Goal: Task Accomplishment & Management: Use online tool/utility

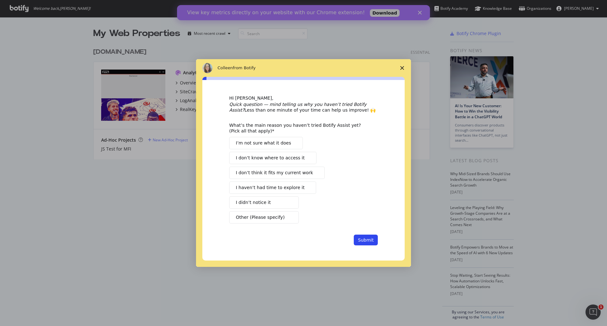
click at [403, 67] on icon "Close survey" at bounding box center [402, 68] width 4 height 4
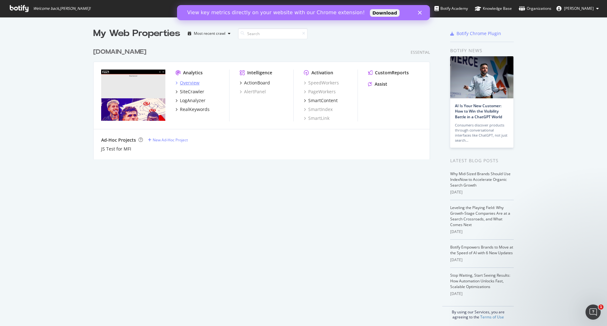
click at [190, 83] on div "Overview" at bounding box center [190, 83] width 20 height 6
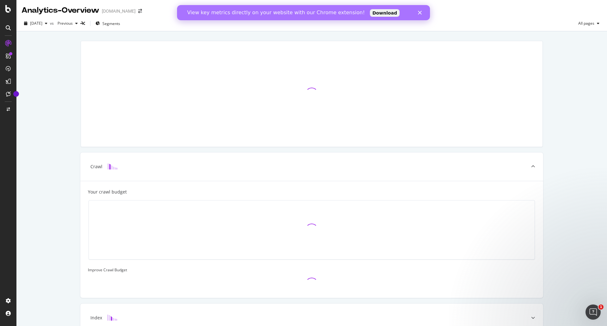
click at [420, 14] on icon "Close" at bounding box center [420, 13] width 4 height 4
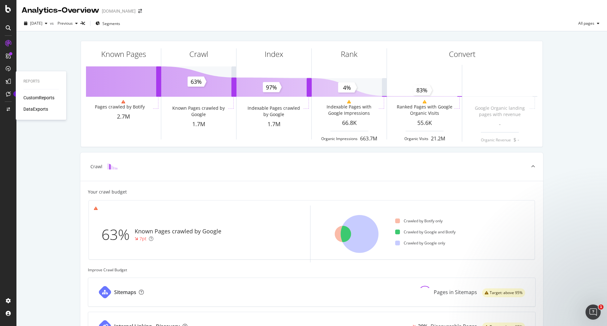
click at [51, 96] on div "CustomReports" at bounding box center [38, 97] width 31 height 6
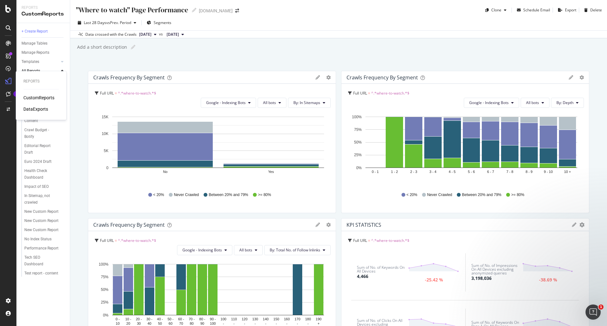
click at [39, 98] on div "CustomReports" at bounding box center [38, 97] width 31 height 6
click at [36, 261] on div "Tech SEO Dashboard" at bounding box center [41, 260] width 35 height 13
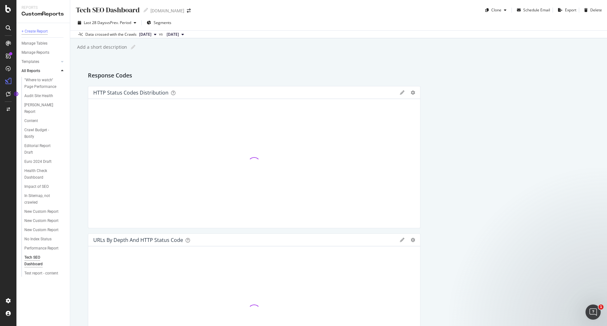
click at [41, 30] on div "+ Create Report" at bounding box center [34, 31] width 26 height 7
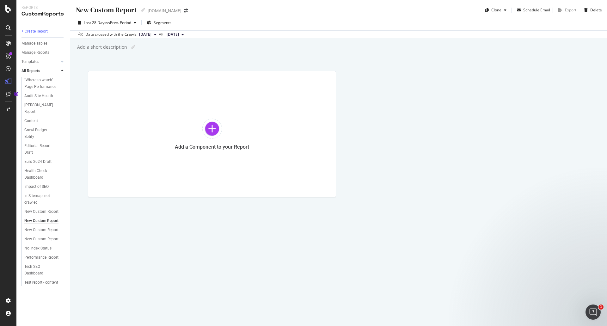
click at [104, 8] on div "New Custom Report" at bounding box center [106, 10] width 62 height 10
type input "Indexation en-gb report"
click at [411, 129] on div "Add a Component to your Report" at bounding box center [338, 134] width 501 height 126
click at [215, 121] on div at bounding box center [212, 128] width 20 height 20
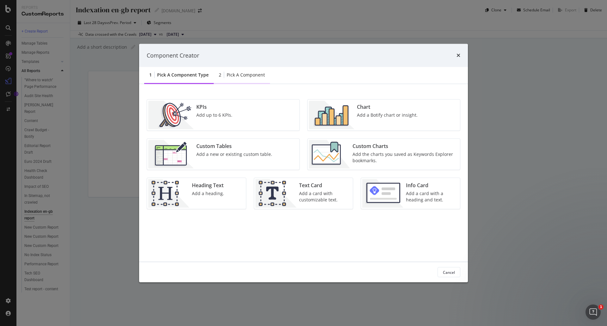
click at [245, 76] on div "Pick a Component" at bounding box center [246, 75] width 38 height 6
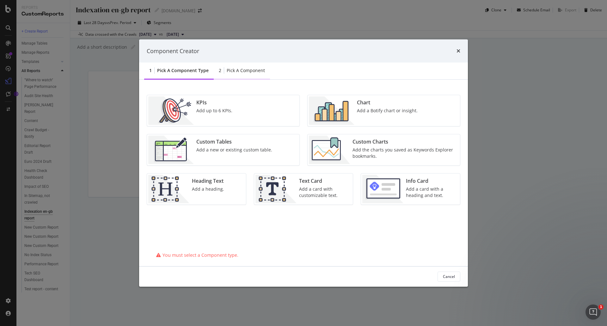
click at [247, 68] on div "Pick a Component" at bounding box center [246, 70] width 38 height 6
click at [238, 69] on div "Pick a Component" at bounding box center [246, 70] width 38 height 6
click at [231, 64] on div "2 Pick a Component" at bounding box center [242, 70] width 56 height 17
click at [460, 51] on div "Component Creator" at bounding box center [303, 50] width 329 height 23
click at [458, 52] on icon "times" at bounding box center [458, 50] width 4 height 5
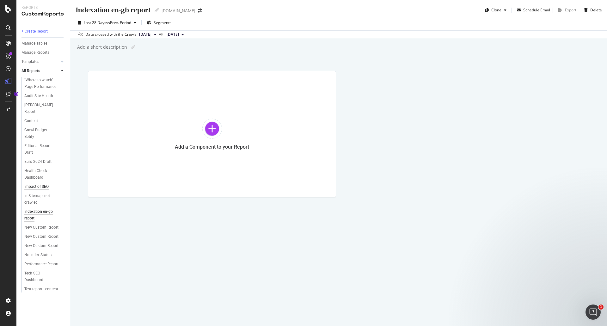
click at [45, 187] on div "Impact of SEO" at bounding box center [36, 186] width 24 height 7
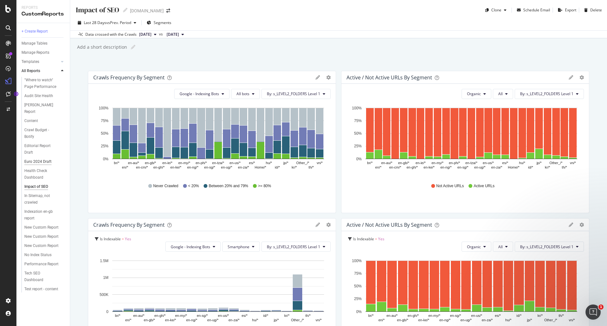
click at [42, 164] on div "Euro 2024 Draft" at bounding box center [37, 161] width 27 height 7
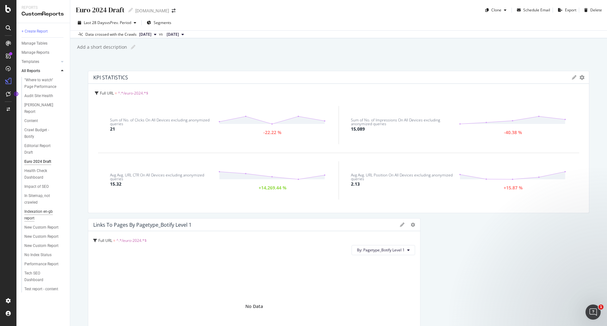
click at [42, 211] on div "Indexation en-gb report" at bounding box center [41, 214] width 35 height 13
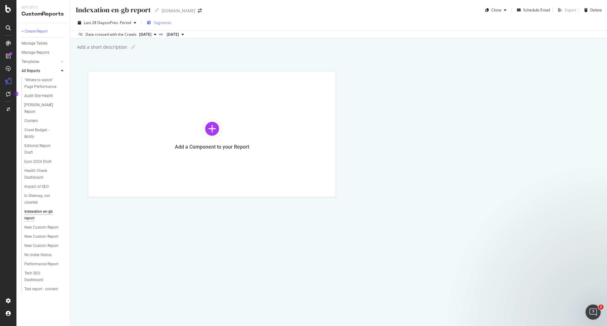
click at [159, 24] on span "Segments" at bounding box center [163, 22] width 18 height 5
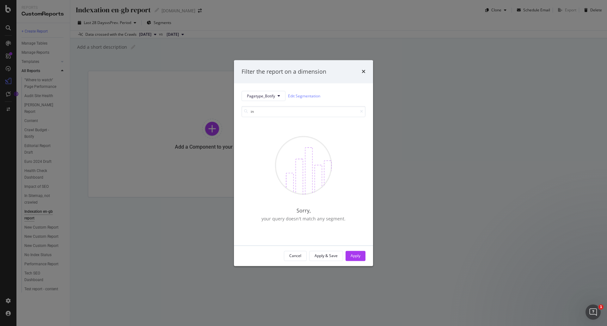
type input "i"
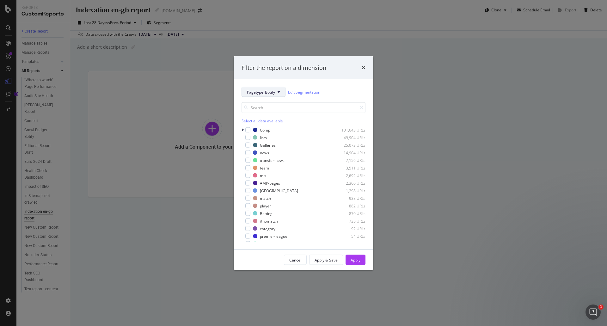
click at [278, 94] on button "Pagetype_Botify" at bounding box center [263, 92] width 44 height 10
click at [278, 113] on span "Pagetype_Botify" at bounding box center [264, 115] width 34 height 6
click at [278, 93] on icon "modal" at bounding box center [278, 92] width 3 height 4
click at [269, 176] on div "Affiliate_Content" at bounding box center [264, 172] width 44 height 9
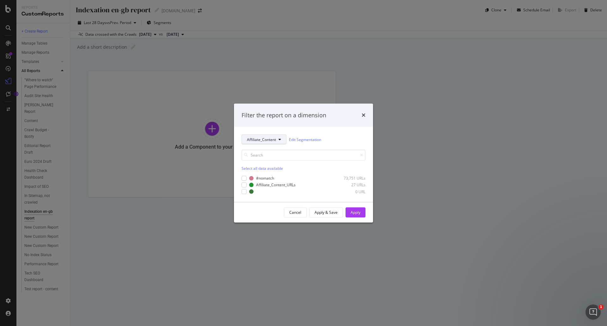
click at [275, 139] on span "Affiliate_Content" at bounding box center [261, 138] width 29 height 5
click at [274, 199] on span "s_LEVEL2_FOLDERS" at bounding box center [264, 197] width 34 height 6
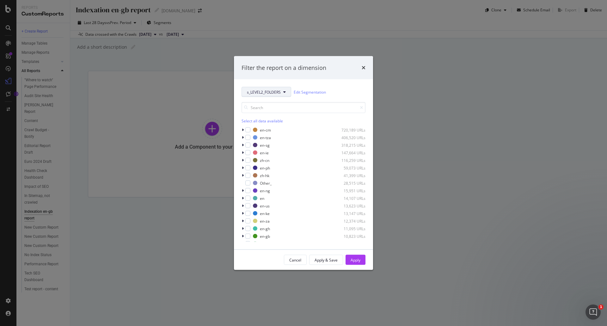
click at [280, 94] on span "s_LEVEL2_FOLDERS" at bounding box center [264, 91] width 34 height 5
click at [277, 157] on div "s_LEVEL3_FOLDERS" at bounding box center [264, 161] width 45 height 9
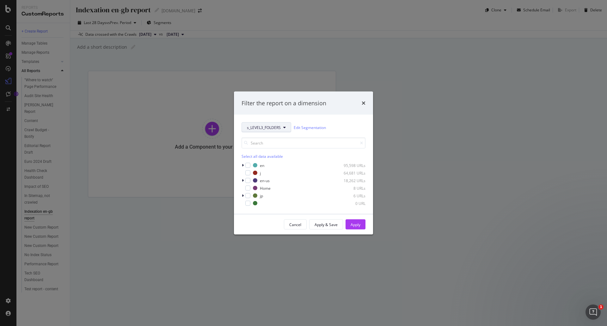
click at [272, 127] on span "s_LEVEL3_FOLDERS" at bounding box center [264, 126] width 34 height 5
click at [271, 173] on span "s_TOP_FOLDERS" at bounding box center [264, 174] width 35 height 6
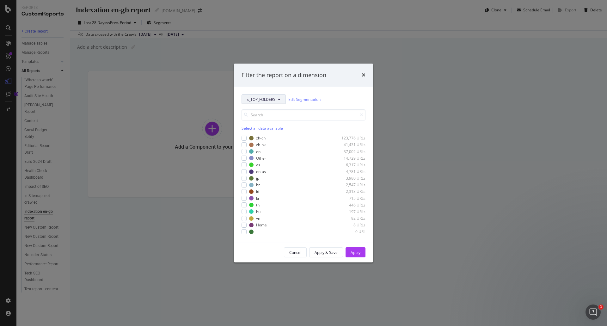
click at [269, 100] on span "s_TOP_FOLDERS" at bounding box center [261, 99] width 28 height 5
click at [273, 136] on span "EDITIONS" at bounding box center [264, 134] width 34 height 6
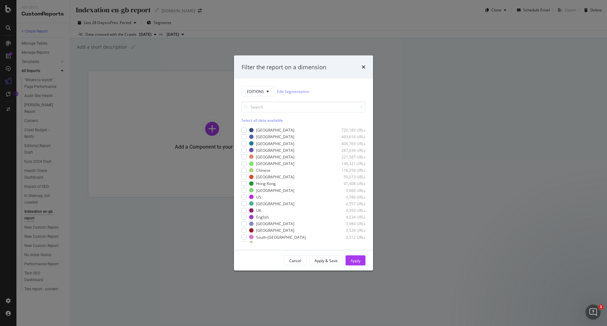
click at [366, 66] on div "Filter the report on a dimension" at bounding box center [303, 66] width 139 height 23
click at [366, 68] on div "Filter the report on a dimension" at bounding box center [303, 66] width 139 height 23
click at [364, 69] on icon "times" at bounding box center [363, 66] width 4 height 5
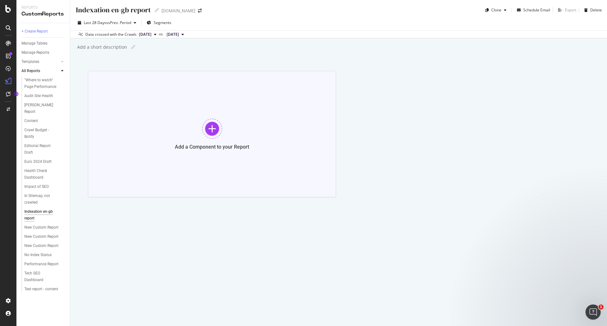
click at [204, 115] on div "Add a Component to your Report" at bounding box center [212, 134] width 248 height 126
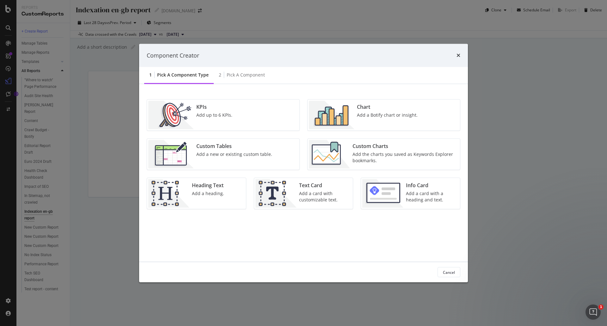
click at [251, 111] on div "KPIs Add up to 6 KPIs." at bounding box center [223, 115] width 152 height 31
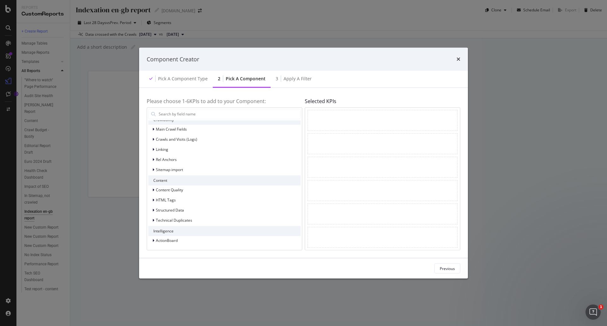
scroll to position [92, 0]
click at [445, 270] on div "Previous" at bounding box center [446, 267] width 15 height 5
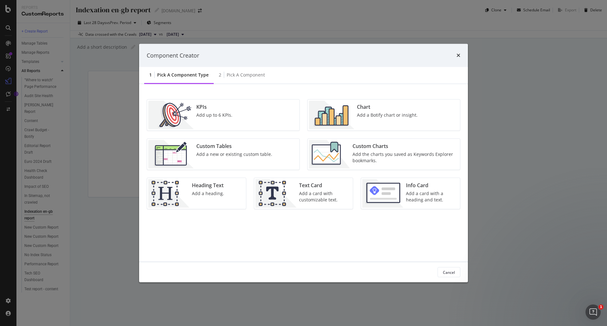
click at [257, 155] on div "Add a new or existing custom table." at bounding box center [234, 154] width 76 height 6
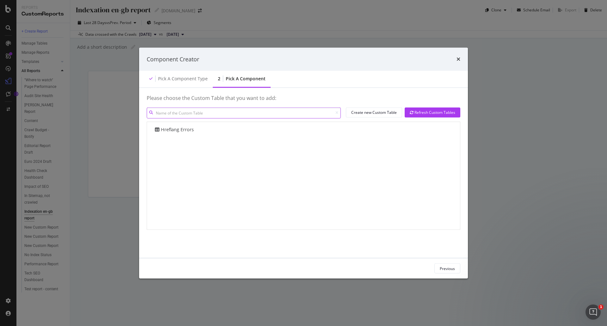
click at [199, 112] on input "modal" at bounding box center [244, 112] width 194 height 11
click at [375, 113] on div "Create new Custom Table" at bounding box center [373, 112] width 45 height 5
click at [177, 74] on div "Pick a Component type" at bounding box center [178, 78] width 69 height 17
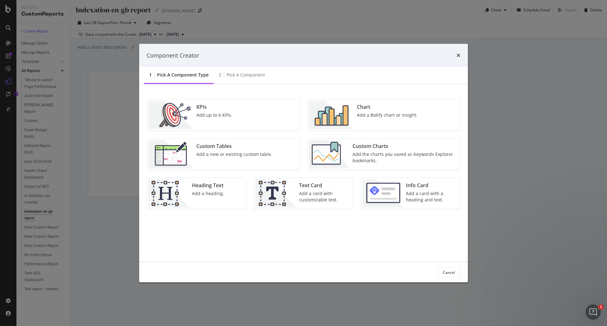
click at [240, 153] on div "Add a new or existing custom table." at bounding box center [234, 154] width 76 height 6
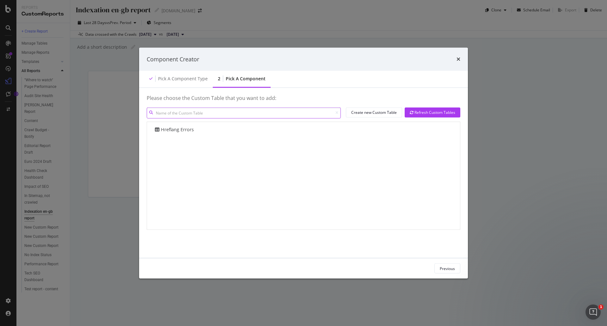
click at [210, 112] on input "modal" at bounding box center [244, 112] width 194 height 11
click at [171, 131] on div "Hreflang Errors" at bounding box center [173, 129] width 40 height 7
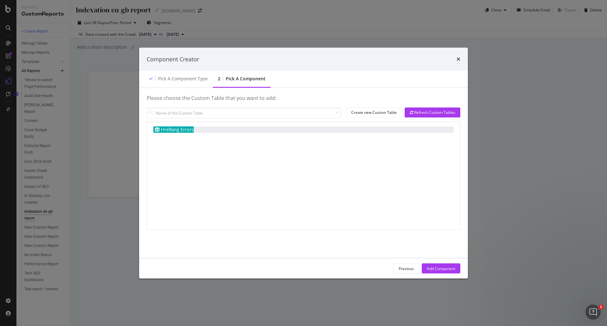
click at [238, 175] on div "Hreflang Errors" at bounding box center [303, 175] width 313 height 107
click at [189, 76] on div "Pick a Component type" at bounding box center [183, 79] width 50 height 6
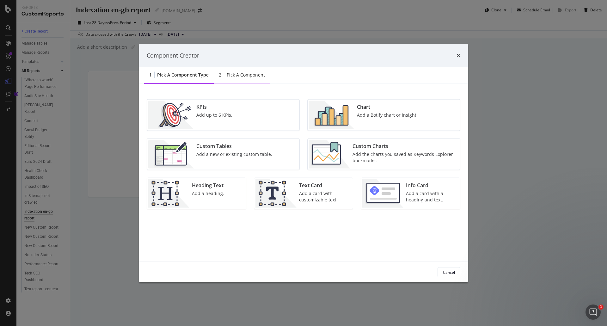
click at [246, 76] on div "Pick a Component" at bounding box center [246, 75] width 38 height 6
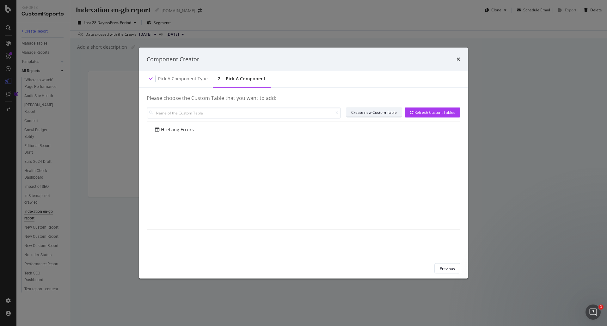
click at [374, 113] on div "Create new Custom Table" at bounding box center [373, 112] width 45 height 5
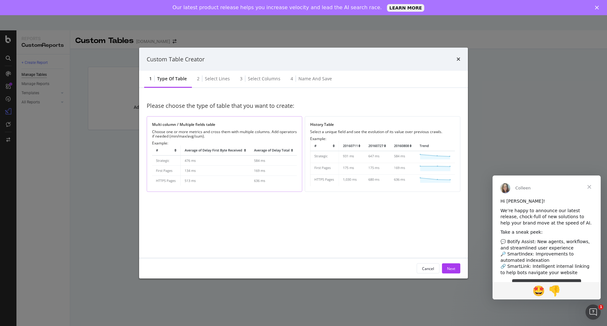
click at [251, 151] on img "modal" at bounding box center [224, 165] width 145 height 41
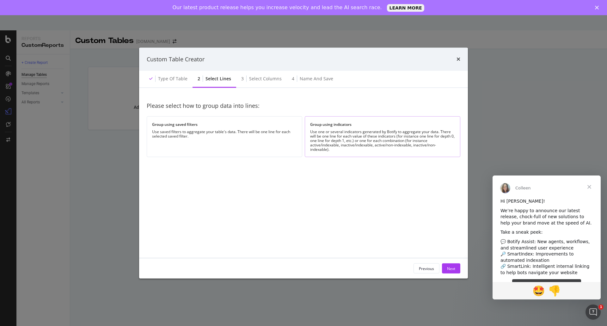
click at [375, 139] on div "Use one or several indicators generated by Botify to aggregate your data. There…" at bounding box center [382, 141] width 145 height 22
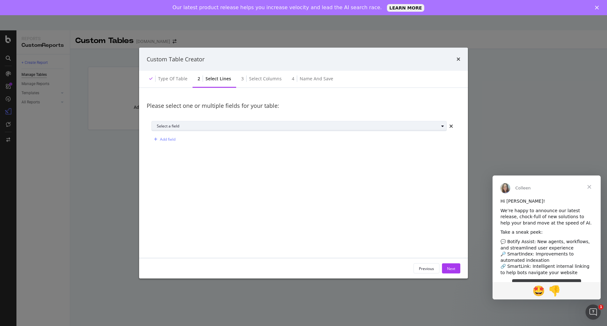
click at [252, 126] on div "Select a field" at bounding box center [298, 126] width 282 height 4
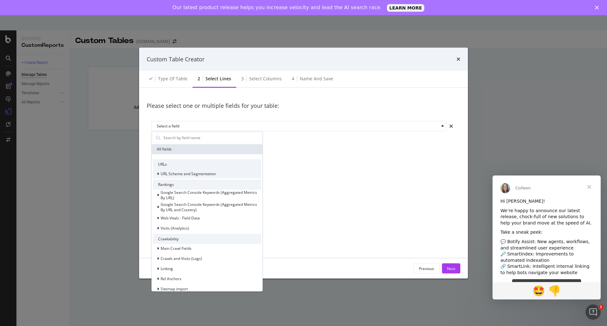
click at [158, 174] on icon "modal" at bounding box center [158, 174] width 2 height 4
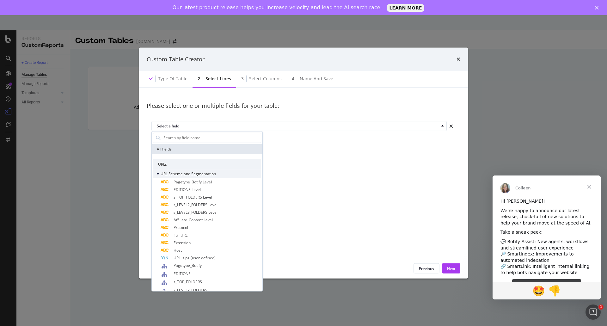
click at [158, 174] on icon "modal" at bounding box center [158, 174] width 3 height 4
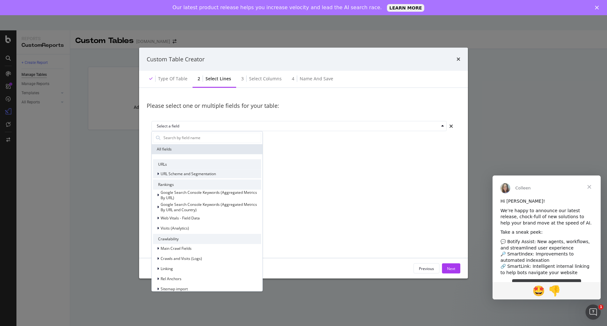
click at [157, 175] on icon "modal" at bounding box center [158, 174] width 2 height 4
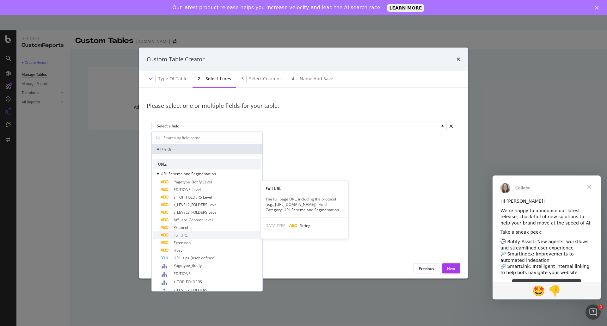
click at [185, 234] on span "Full URL" at bounding box center [180, 234] width 14 height 5
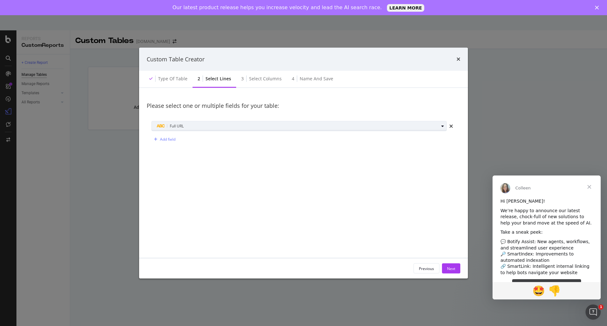
click at [262, 129] on div "Full URL" at bounding box center [298, 126] width 282 height 8
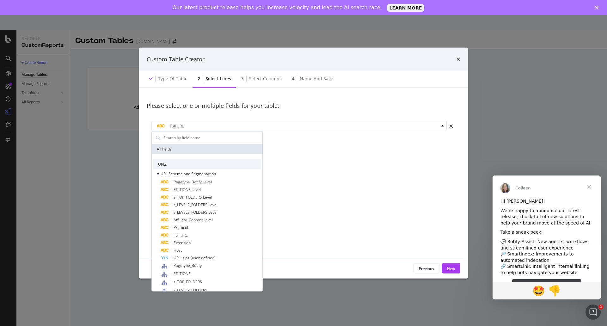
drag, startPoint x: 381, startPoint y: 225, endPoint x: 364, endPoint y: 215, distance: 19.2
click at [381, 224] on div "Please select one or multiple fields for your table: Full URL All fields URLs U…" at bounding box center [303, 172] width 313 height 155
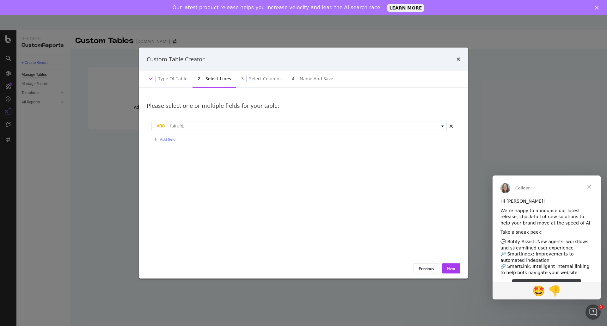
click at [174, 141] on div "Add field" at bounding box center [167, 138] width 15 height 5
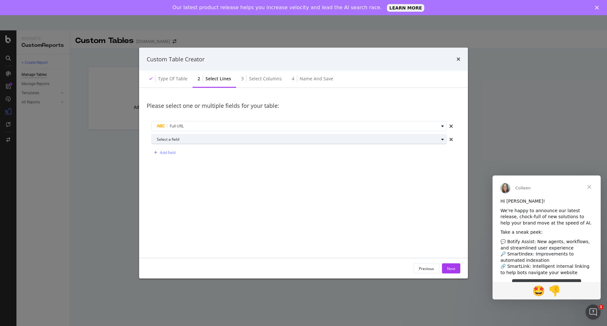
click at [175, 141] on div "Select a field" at bounding box center [298, 139] width 282 height 4
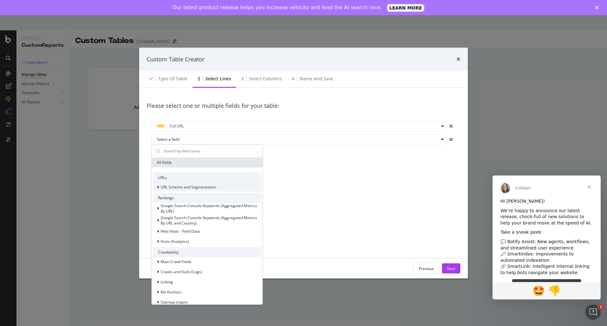
click at [196, 186] on span "URL Scheme and Segmentation" at bounding box center [187, 186] width 55 height 5
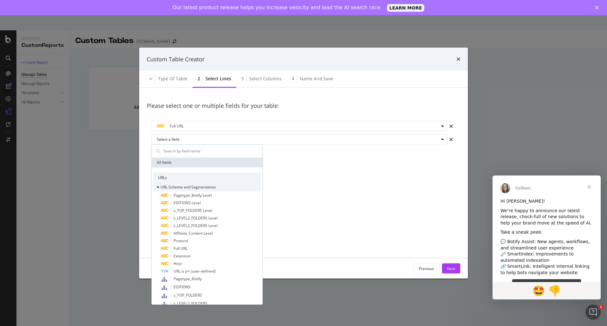
click at [175, 186] on span "URL Scheme and Segmentation" at bounding box center [187, 186] width 55 height 5
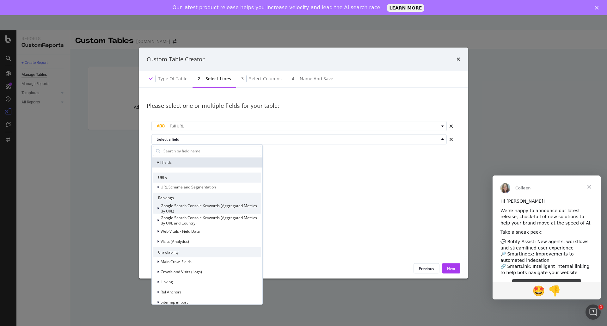
click at [180, 204] on span "Google Search Console Keywords (Aggregated Metrics By URL)" at bounding box center [208, 208] width 96 height 11
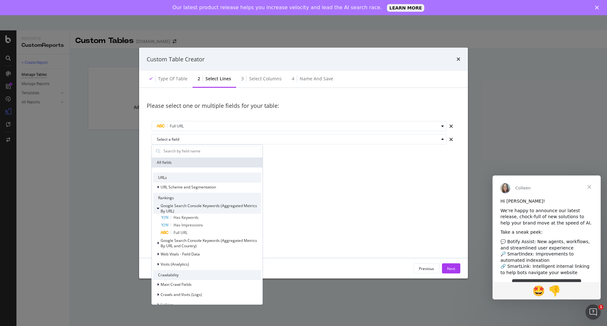
click at [178, 207] on span "Google Search Console Keywords (Aggregated Metrics By URL)" at bounding box center [208, 208] width 96 height 11
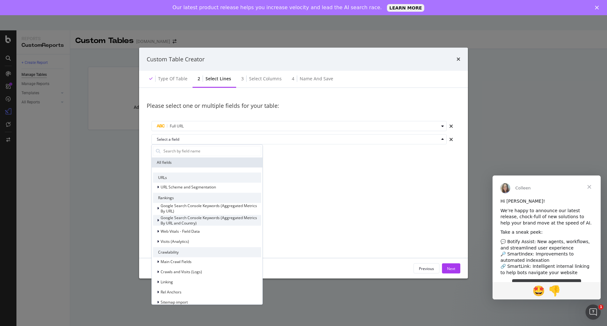
click at [191, 222] on span "Google Search Console Keywords (Aggregated Metrics By URL and Country)" at bounding box center [208, 220] width 96 height 11
click at [191, 229] on span "Web Vitals - Field Data" at bounding box center [179, 230] width 39 height 5
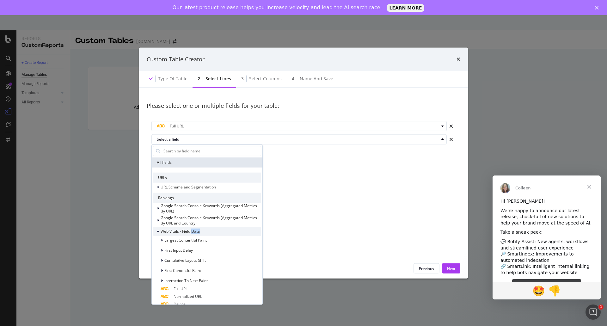
click at [191, 229] on span "Web Vitals - Field Data" at bounding box center [179, 230] width 39 height 5
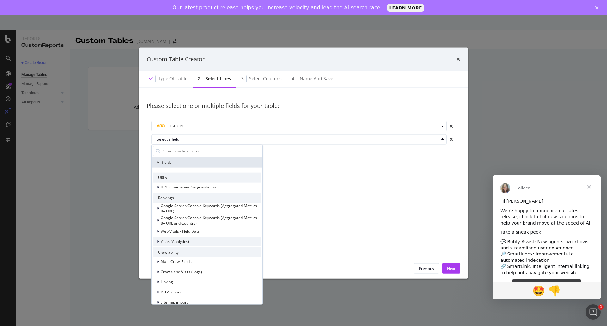
click at [190, 242] on div "Visits (Analytics)" at bounding box center [207, 241] width 108 height 9
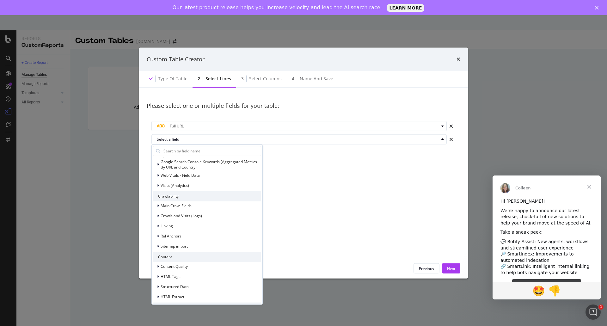
scroll to position [63, 0]
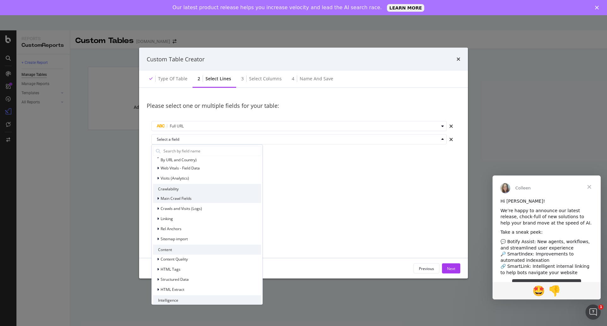
click at [188, 201] on div "Main Crawl Fields" at bounding box center [172, 198] width 39 height 6
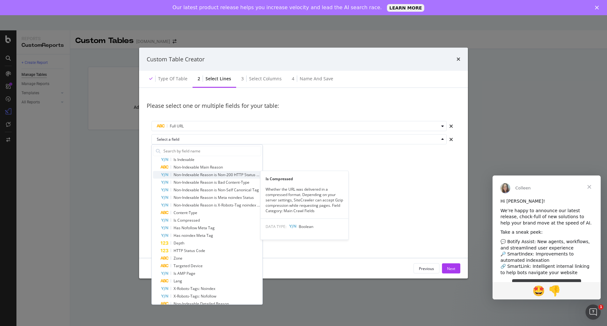
scroll to position [95, 0]
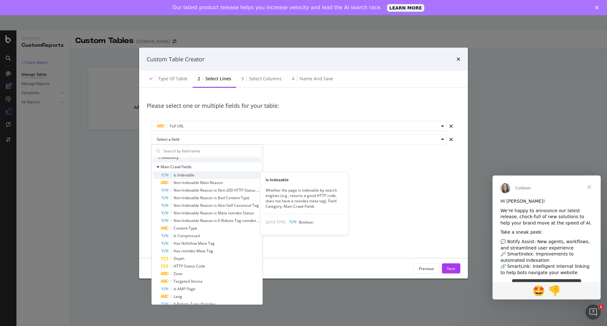
click at [196, 175] on div "Is Indexable" at bounding box center [210, 175] width 100 height 8
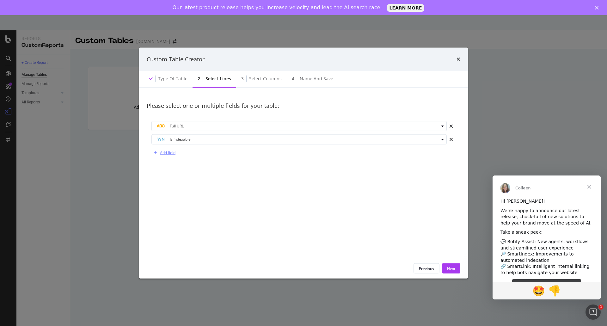
click at [171, 153] on div "Add field" at bounding box center [167, 152] width 15 height 5
click at [188, 151] on div "Select a field" at bounding box center [298, 153] width 282 height 4
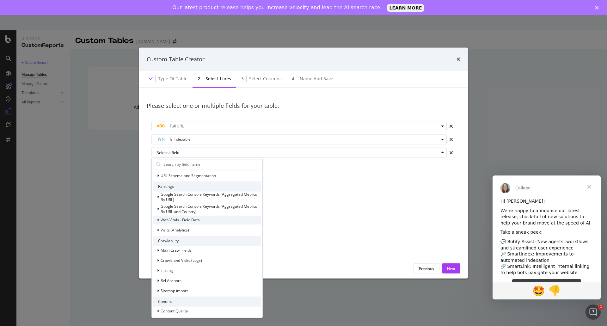
scroll to position [63, 0]
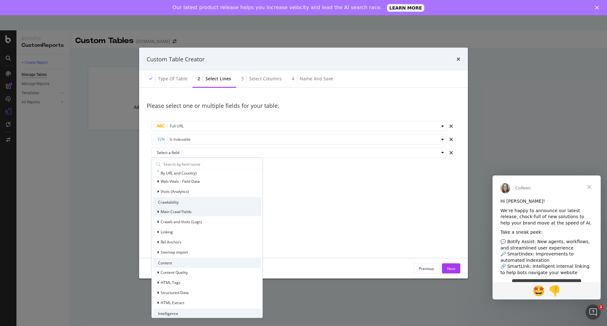
click at [183, 212] on span "Main Crawl Fields" at bounding box center [175, 211] width 31 height 5
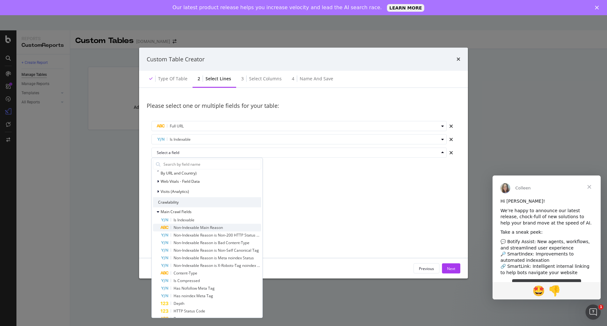
click at [211, 227] on span "Non-Indexable Main Reason" at bounding box center [197, 227] width 49 height 5
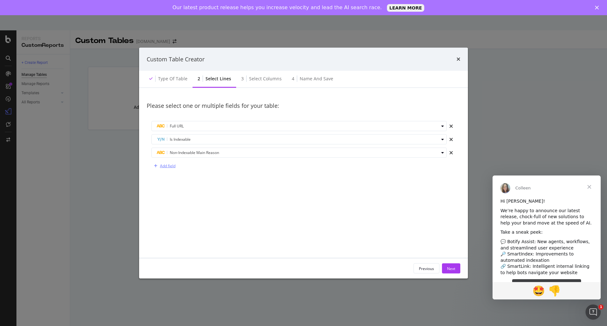
click at [166, 167] on div "Add field" at bounding box center [167, 165] width 15 height 5
click at [177, 164] on div "Select a field" at bounding box center [298, 166] width 282 height 4
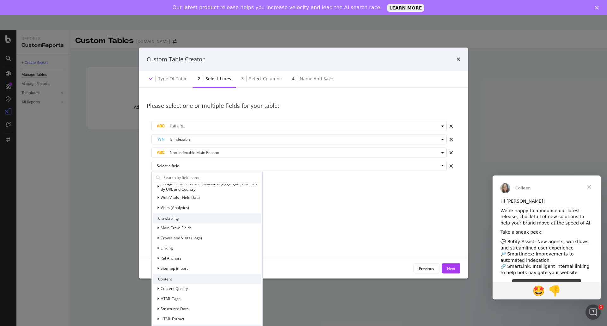
scroll to position [78, 0]
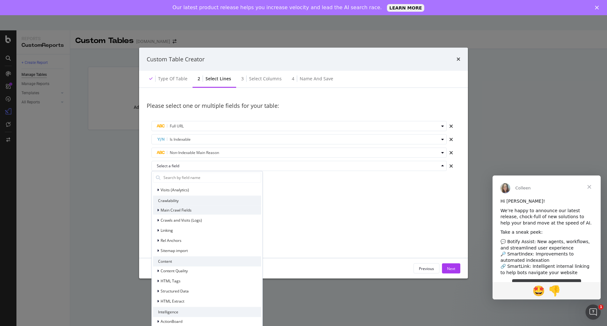
click at [184, 208] on span "Main Crawl Fields" at bounding box center [175, 209] width 31 height 5
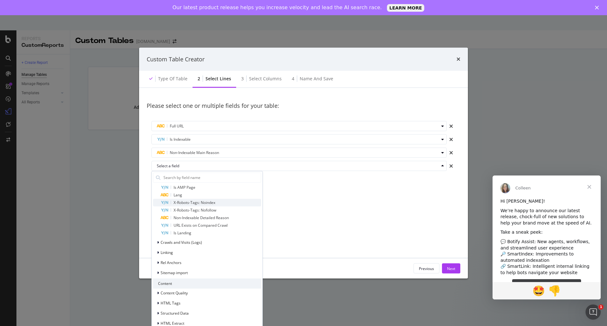
scroll to position [236, 0]
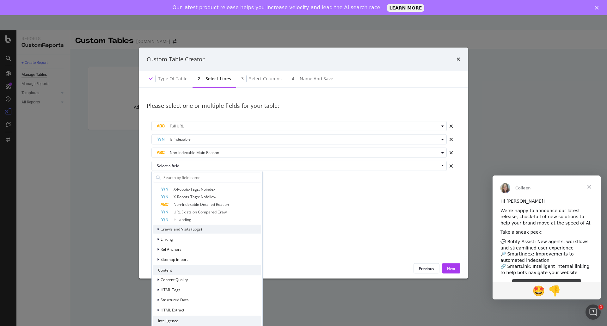
click at [178, 229] on span "Crawls and Visits (Logs)" at bounding box center [180, 228] width 41 height 5
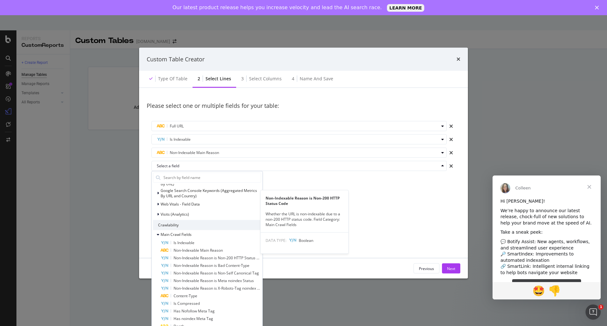
scroll to position [46, 0]
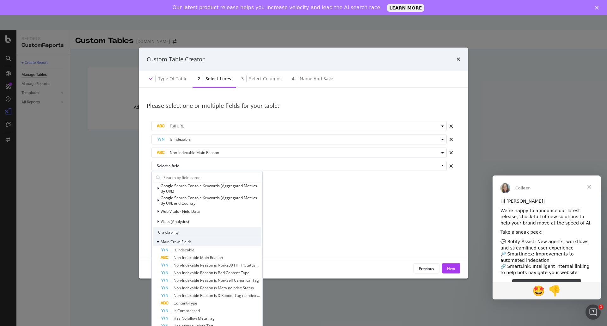
click at [178, 241] on span "Main Crawl Fields" at bounding box center [175, 241] width 31 height 5
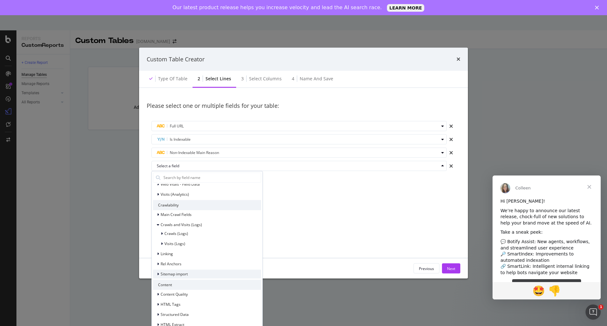
scroll to position [97, 0]
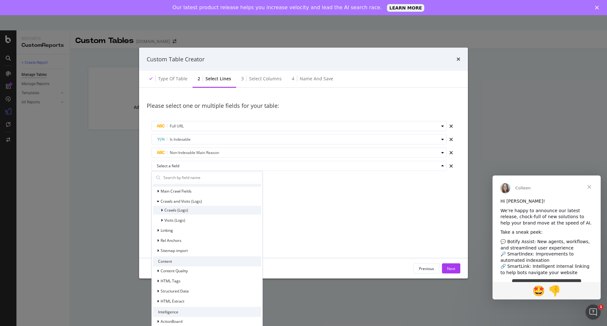
click at [182, 210] on span "Crawls (Logs)" at bounding box center [176, 209] width 24 height 5
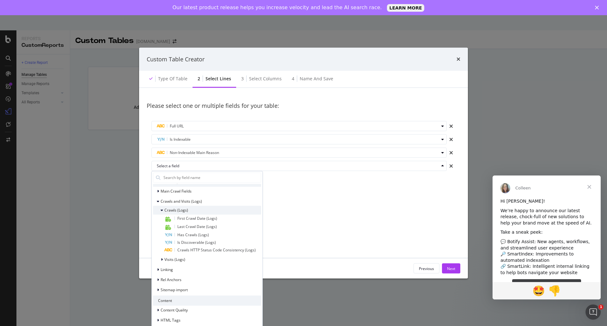
click at [182, 210] on span "Crawls (Logs)" at bounding box center [176, 209] width 24 height 5
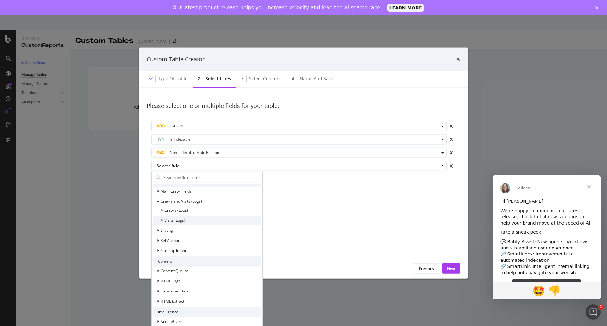
click at [181, 220] on span "Visits (Logs)" at bounding box center [174, 219] width 21 height 5
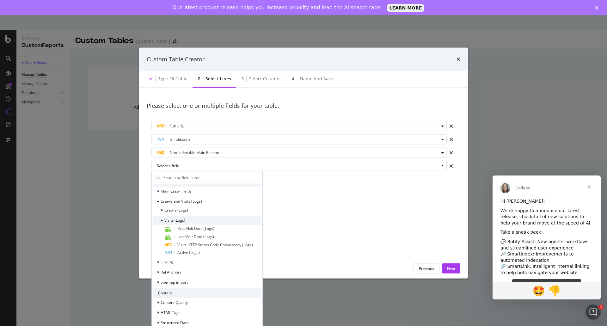
click at [181, 220] on span "Visits (Logs)" at bounding box center [174, 219] width 21 height 5
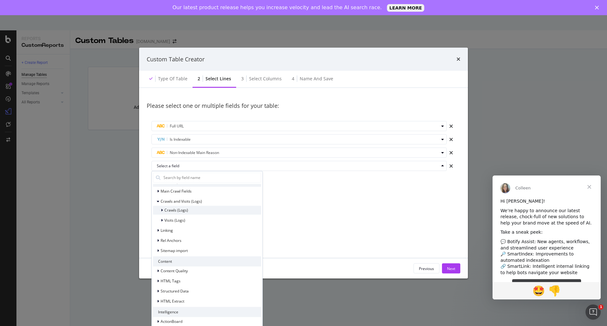
click at [181, 213] on span "Crawls (Logs)" at bounding box center [176, 209] width 24 height 5
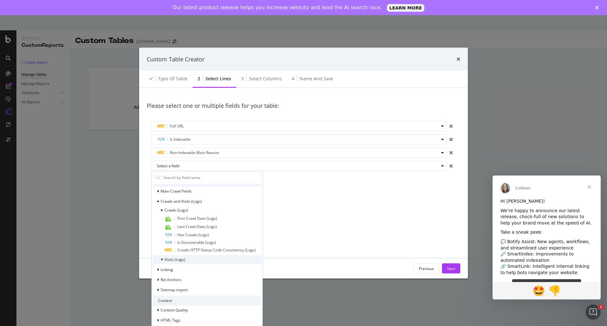
click at [183, 263] on div "Visits (Logs)" at bounding box center [207, 259] width 108 height 9
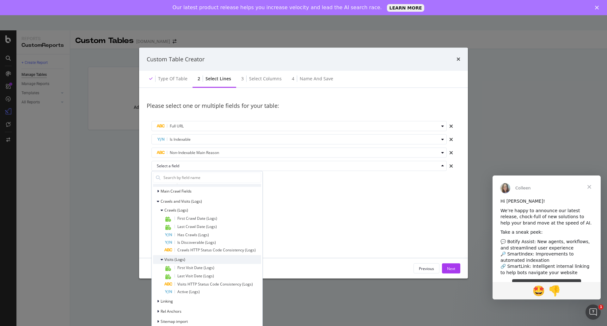
click at [178, 260] on span "Visits (Logs)" at bounding box center [174, 259] width 21 height 5
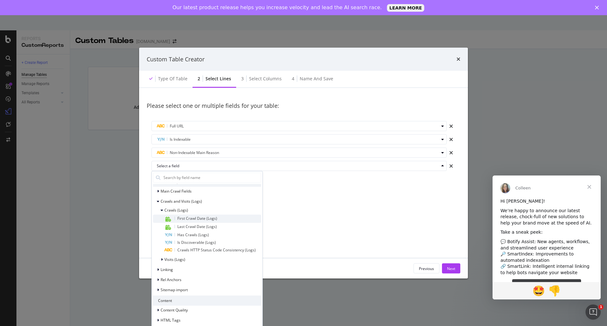
click at [187, 217] on span "First Crawl Date (Logs)" at bounding box center [197, 217] width 40 height 5
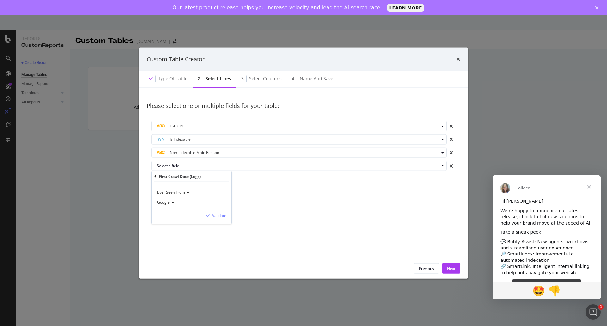
click at [182, 194] on span "Ever Seen From" at bounding box center [171, 191] width 28 height 5
click at [280, 213] on div "Please select one or multiple fields for your table: Full URL Is Indexable Non-…" at bounding box center [303, 172] width 313 height 155
click at [188, 166] on div "Select a field" at bounding box center [298, 166] width 282 height 4
click at [185, 205] on span "Ever Seen From" at bounding box center [174, 204] width 29 height 5
click at [171, 202] on icon "modal" at bounding box center [172, 202] width 4 height 4
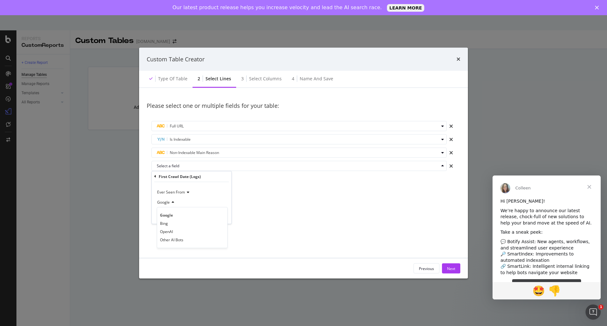
click at [198, 202] on div "Google" at bounding box center [192, 202] width 70 height 10
click at [217, 214] on div "Validate" at bounding box center [219, 215] width 14 height 5
click at [169, 178] on div "Add field" at bounding box center [167, 178] width 15 height 5
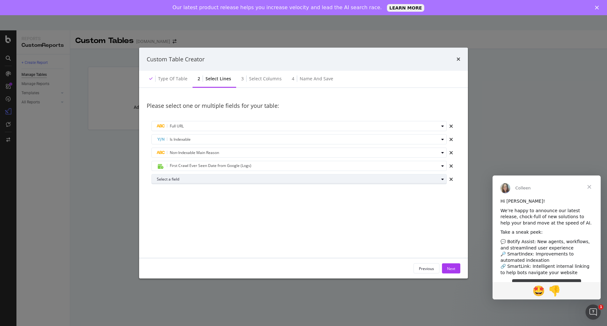
click at [179, 181] on div "Select a field" at bounding box center [301, 179] width 289 height 9
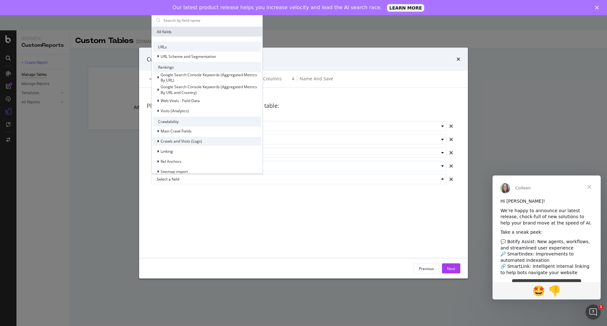
click at [187, 138] on span "Crawls and Visits (Logs)" at bounding box center [180, 140] width 41 height 5
click at [186, 148] on span "Crawls (Logs)" at bounding box center [176, 149] width 24 height 5
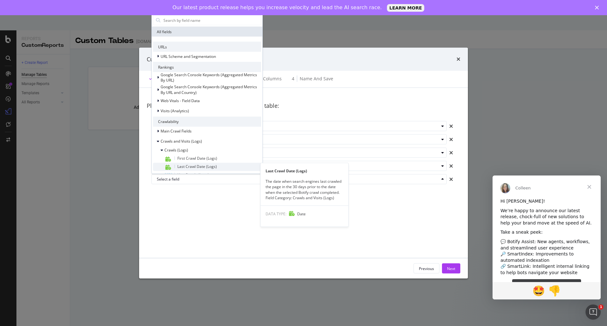
click at [189, 165] on span "Last Crawl Date (Logs)" at bounding box center [196, 165] width 39 height 5
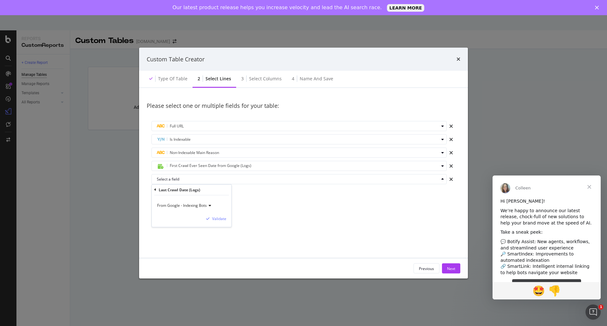
click at [195, 205] on span "From Google - Indexing Bots" at bounding box center [182, 204] width 50 height 5
click at [220, 203] on div "From Google - Indexing Bots" at bounding box center [192, 205] width 70 height 10
click at [155, 189] on icon "modal" at bounding box center [155, 190] width 2 height 4
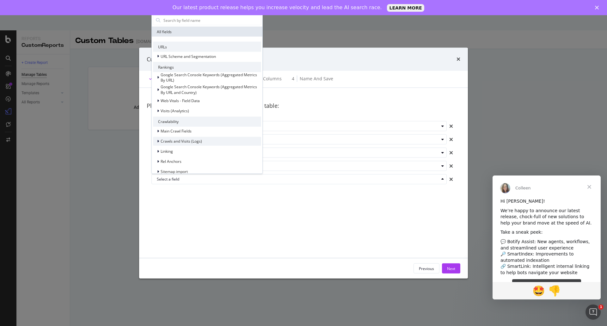
click at [174, 141] on span "Crawls and Visits (Logs)" at bounding box center [180, 140] width 41 height 5
click at [176, 150] on span "Crawls (Logs)" at bounding box center [176, 149] width 24 height 5
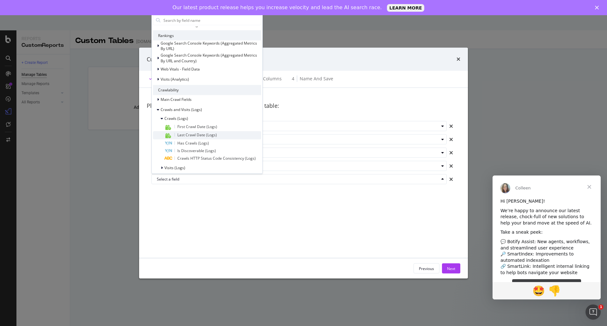
click at [189, 136] on span "Last Crawl Date (Logs)" at bounding box center [196, 134] width 39 height 5
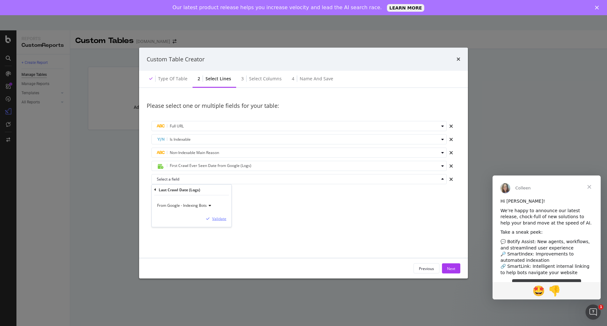
click at [215, 218] on div "Validate" at bounding box center [219, 218] width 14 height 5
click at [298, 211] on div "Please select one or multiple fields for your table: Full URL Is Indexable Non-…" at bounding box center [303, 172] width 313 height 155
click at [213, 178] on span "Last Crawl - Indexing Bots Date from Google (Logs)" at bounding box center [214, 178] width 89 height 5
click at [264, 210] on div "Please select one or multiple fields for your table: Full URL Is Indexable Non-…" at bounding box center [303, 172] width 313 height 155
click at [452, 141] on icon "times" at bounding box center [451, 139] width 4 height 5
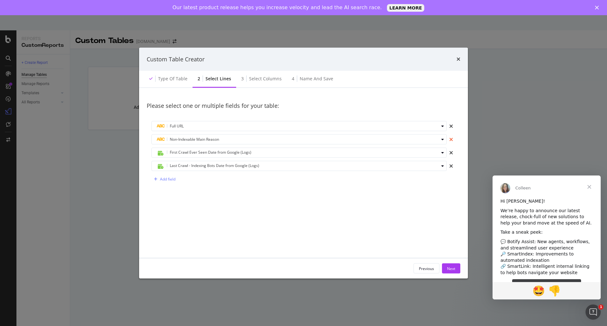
click at [452, 141] on icon "times" at bounding box center [451, 139] width 4 height 5
click at [174, 140] on div "Add field" at bounding box center [167, 138] width 15 height 5
click at [280, 166] on div "Please select one or multiple fields for your table: Full URL Select a field Ad…" at bounding box center [303, 172] width 313 height 155
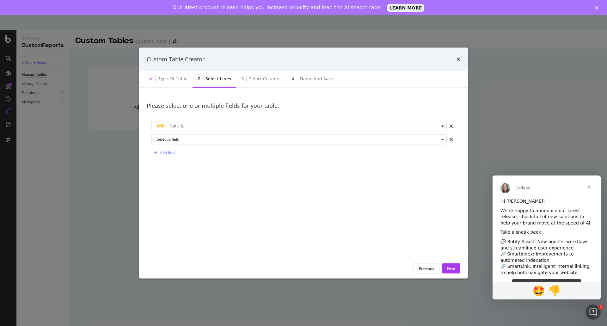
click at [450, 136] on div "times" at bounding box center [450, 139] width 9 height 10
click at [262, 82] on div "Select columns" at bounding box center [265, 79] width 33 height 6
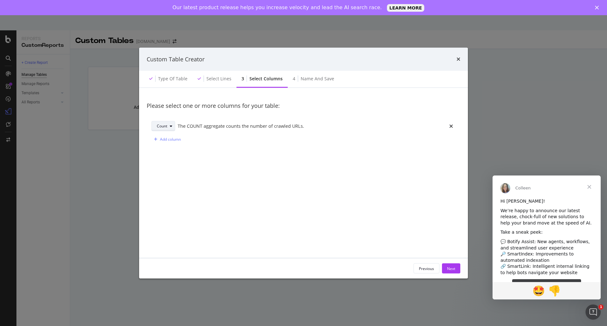
click at [168, 126] on div "modal" at bounding box center [171, 126] width 8 height 4
drag, startPoint x: 257, startPoint y: 166, endPoint x: 253, endPoint y: 167, distance: 3.8
click at [256, 167] on div "Please select one or more columns for your table: Count The COUNT aggregate cou…" at bounding box center [303, 172] width 313 height 155
click at [176, 141] on div "Add column" at bounding box center [170, 138] width 21 height 5
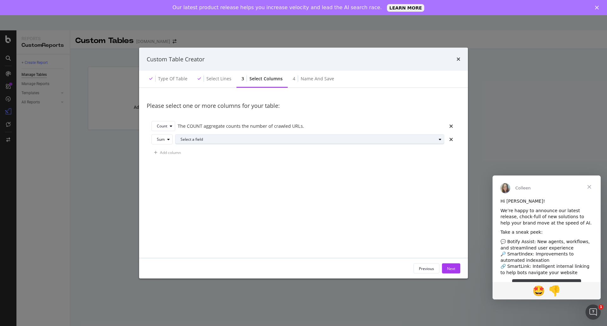
click at [196, 142] on div "Select a field" at bounding box center [311, 139] width 263 height 9
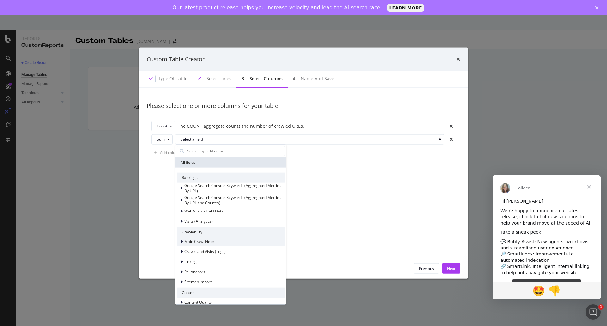
click at [208, 239] on span "Main Crawl Fields" at bounding box center [199, 241] width 31 height 5
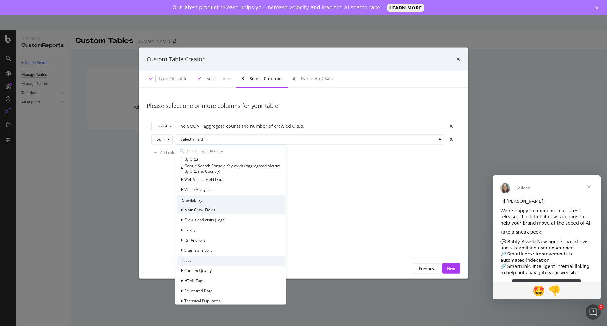
click at [233, 209] on div "Main Crawl Fields" at bounding box center [231, 209] width 108 height 9
click at [230, 208] on div "Main Crawl Fields" at bounding box center [231, 209] width 108 height 9
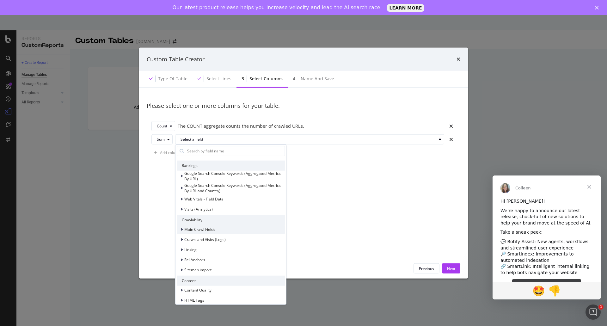
scroll to position [0, 0]
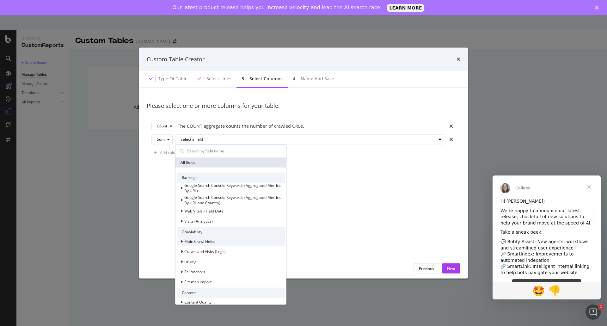
click at [213, 241] on span "Main Crawl Fields" at bounding box center [199, 241] width 31 height 5
click at [215, 236] on div "Crawlability" at bounding box center [231, 232] width 108 height 10
click at [215, 239] on span "Main Crawl Fields" at bounding box center [199, 241] width 31 height 5
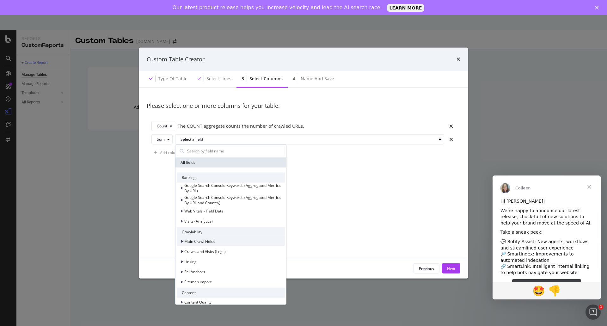
click at [213, 242] on span "Main Crawl Fields" at bounding box center [199, 241] width 31 height 5
click at [214, 253] on span "Crawls and Visits (Logs)" at bounding box center [204, 251] width 41 height 5
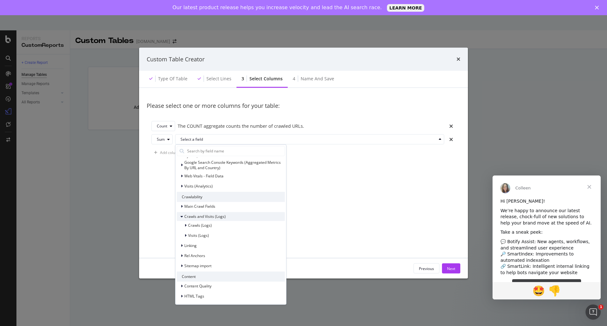
scroll to position [63, 0]
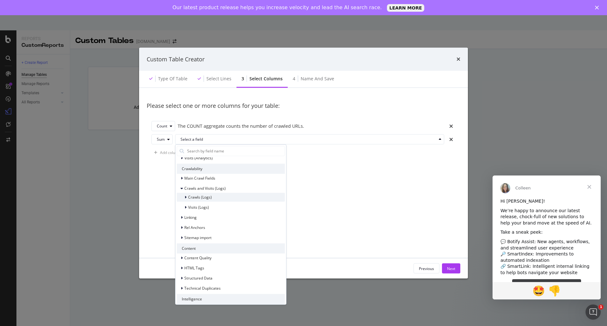
click at [210, 197] on span "Crawls (Logs)" at bounding box center [200, 196] width 24 height 5
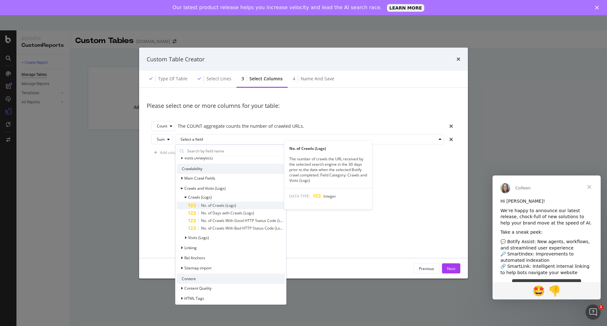
click at [219, 206] on span "No. of Crawls (Logs)" at bounding box center [218, 205] width 35 height 5
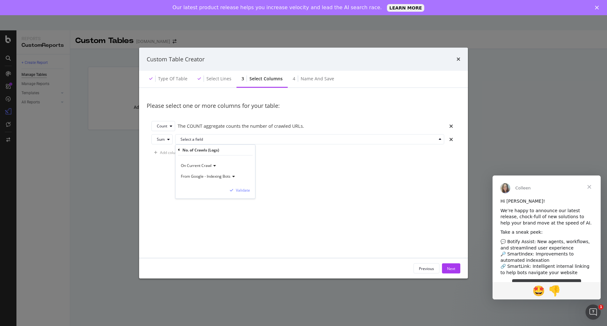
click at [233, 173] on div "From Google - Indexing Bots" at bounding box center [215, 176] width 70 height 11
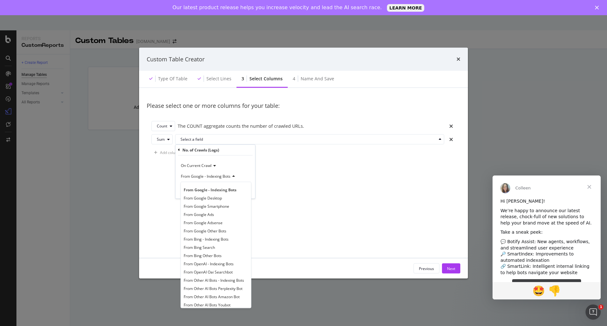
click at [246, 179] on div "From Google - Indexing Bots" at bounding box center [215, 176] width 70 height 11
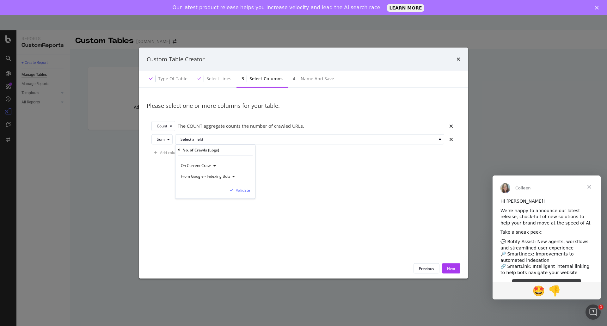
click at [246, 190] on div "Validate" at bounding box center [243, 189] width 14 height 5
click at [171, 123] on div "Count" at bounding box center [166, 126] width 18 height 9
click at [209, 203] on div "Please select one or more columns for your table: Count The COUNT aggregate cou…" at bounding box center [303, 172] width 313 height 155
click at [172, 153] on div "Add column" at bounding box center [170, 152] width 21 height 5
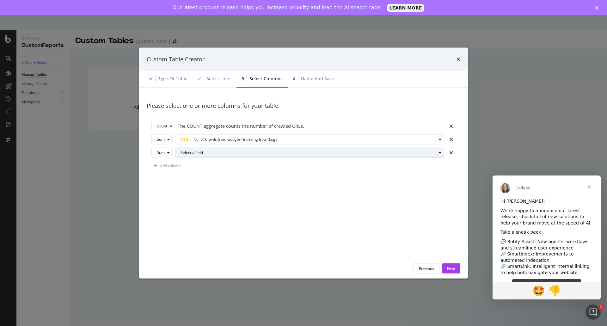
click at [204, 155] on div "Select a field" at bounding box center [311, 152] width 263 height 9
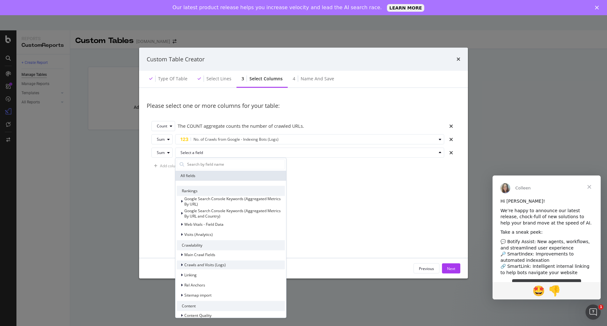
click at [222, 263] on span "Crawls and Visits (Logs)" at bounding box center [204, 264] width 41 height 5
click at [218, 274] on div "Crawls (Logs)" at bounding box center [231, 273] width 108 height 9
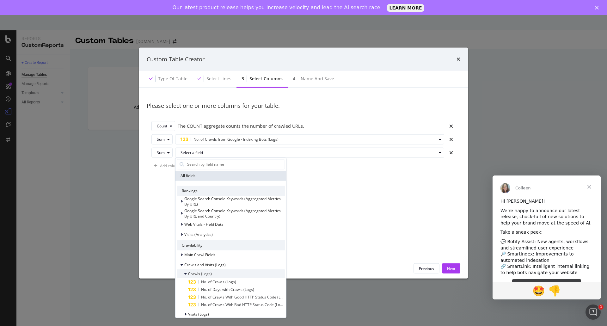
scroll to position [32, 0]
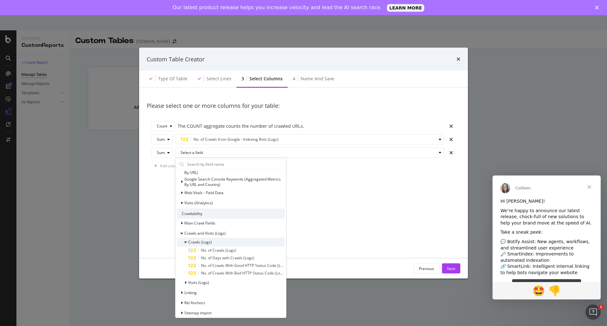
click at [209, 242] on span "Crawls (Logs)" at bounding box center [200, 241] width 24 height 5
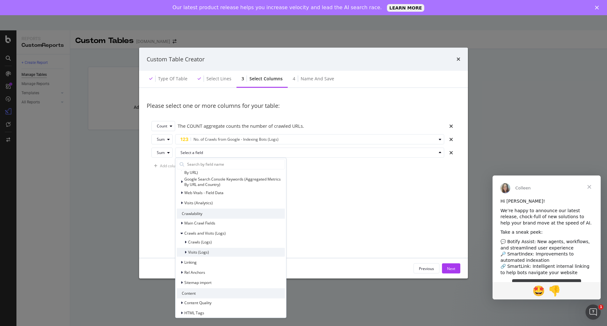
click at [209, 252] on div "Visits (Logs)" at bounding box center [231, 252] width 108 height 9
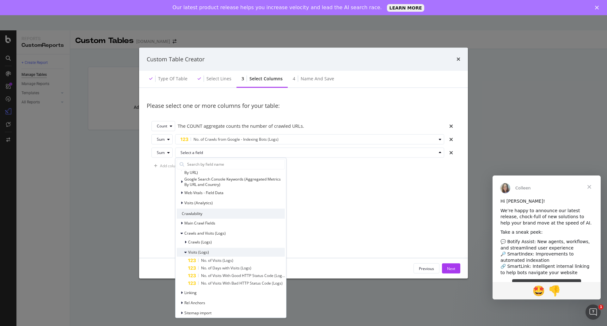
click at [209, 252] on div "Visits (Logs)" at bounding box center [231, 252] width 108 height 9
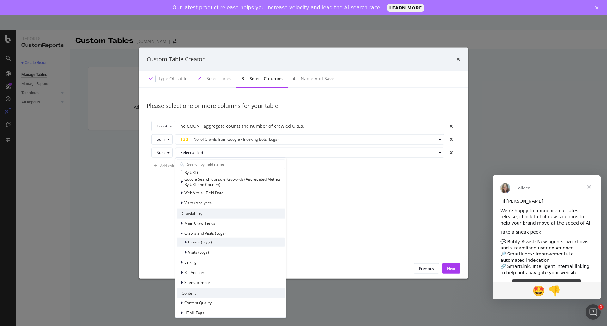
click at [209, 242] on span "Crawls (Logs)" at bounding box center [200, 241] width 24 height 5
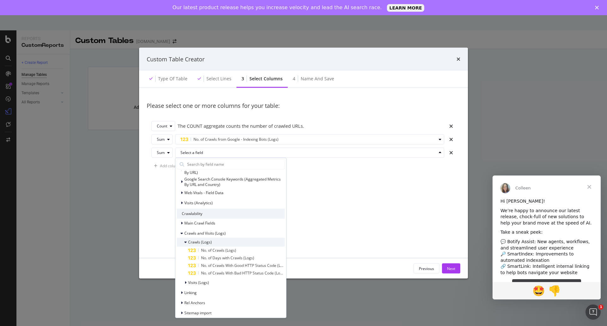
click at [215, 240] on div "Crawls (Logs)" at bounding box center [231, 242] width 108 height 9
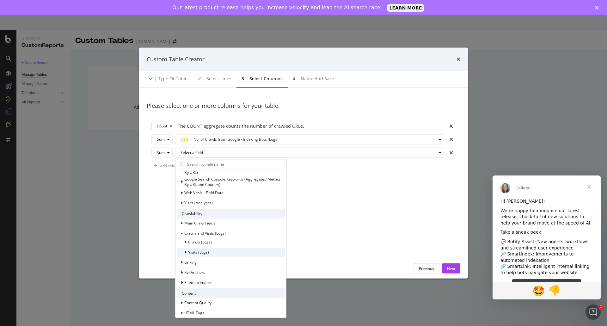
click at [215, 251] on div "Visits (Logs)" at bounding box center [231, 252] width 108 height 9
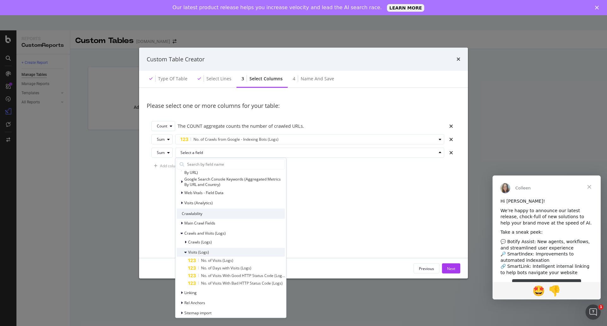
click at [215, 251] on div "Visits (Logs)" at bounding box center [231, 252] width 108 height 9
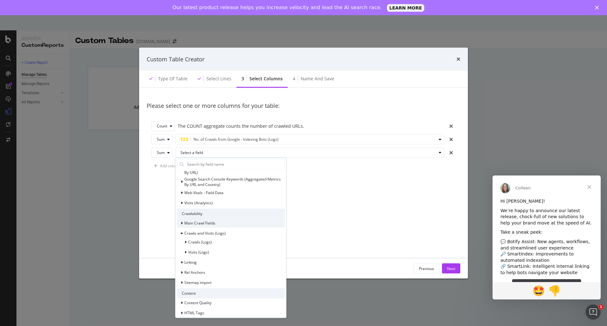
click at [207, 225] on span "Main Crawl Fields" at bounding box center [199, 222] width 31 height 5
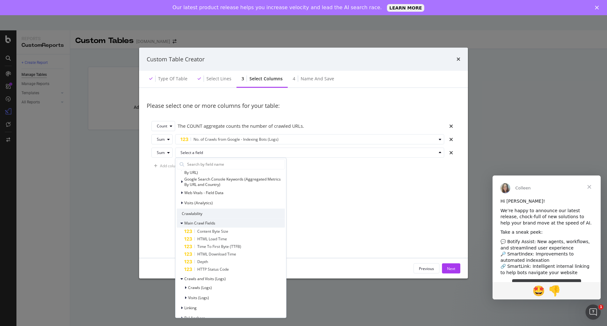
click at [205, 222] on span "Main Crawl Fields" at bounding box center [199, 222] width 31 height 5
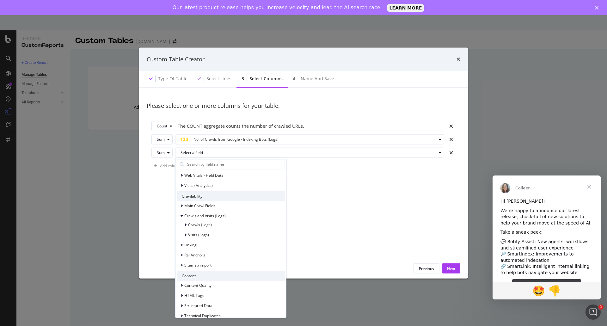
scroll to position [77, 0]
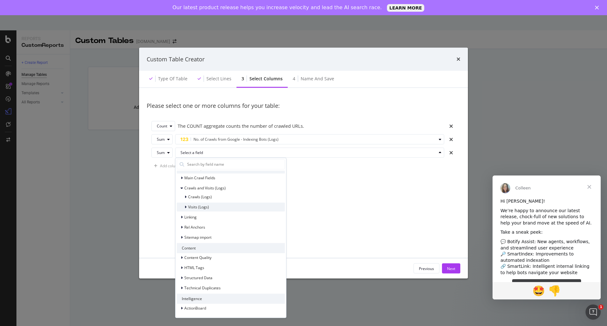
click at [200, 207] on span "Visits (Logs)" at bounding box center [198, 206] width 21 height 5
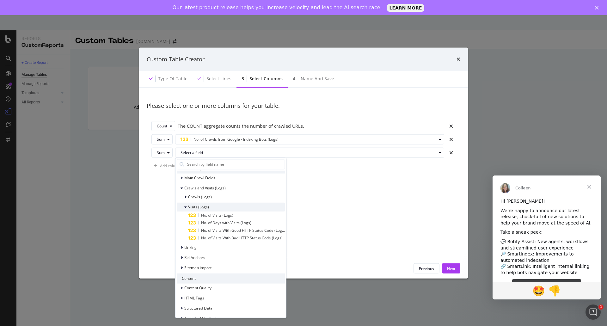
click at [200, 207] on span "Visits (Logs)" at bounding box center [198, 206] width 21 height 5
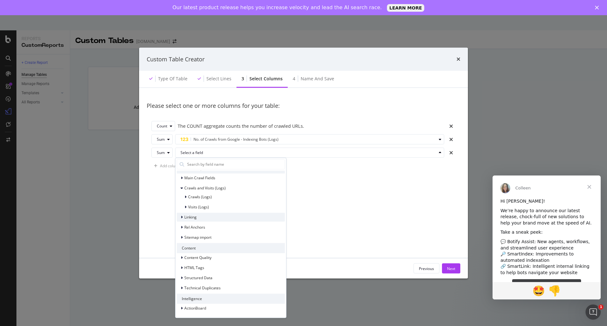
click at [203, 219] on div "Linking" at bounding box center [231, 217] width 108 height 9
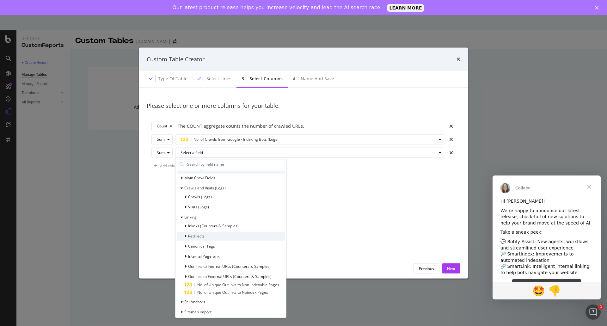
click at [204, 235] on span "Redirects" at bounding box center [196, 235] width 16 height 5
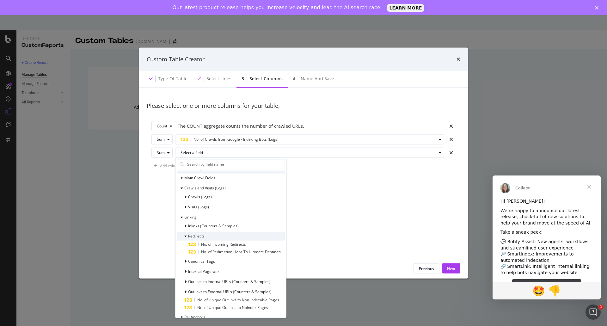
click at [204, 235] on span "Redirects" at bounding box center [196, 235] width 16 height 5
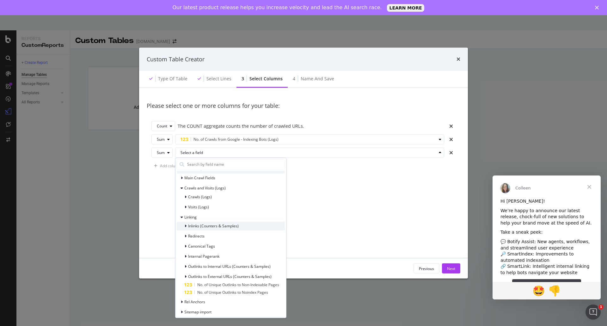
click at [204, 230] on div "Inlinks (Counters & Samples)" at bounding box center [231, 225] width 108 height 9
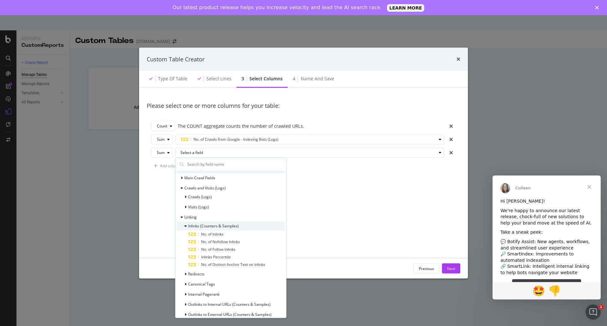
click at [207, 227] on span "Inlinks (Counters & Samples)" at bounding box center [213, 225] width 51 height 5
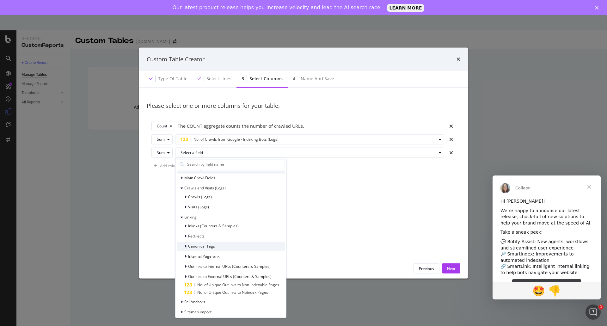
click at [207, 247] on span "Canonical Tags" at bounding box center [201, 245] width 27 height 5
click at [208, 247] on span "Canonical Tags" at bounding box center [201, 245] width 27 height 5
click at [209, 257] on span "Internal Pagerank" at bounding box center [203, 255] width 31 height 5
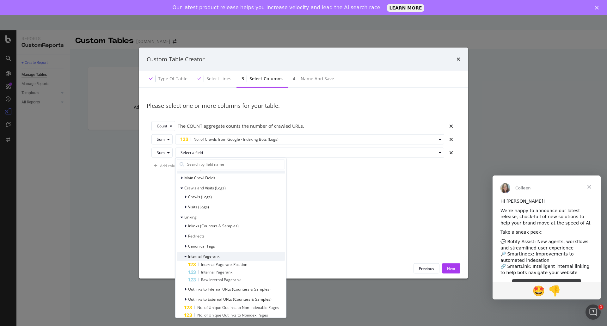
click at [209, 256] on span "Internal Pagerank" at bounding box center [203, 255] width 31 height 5
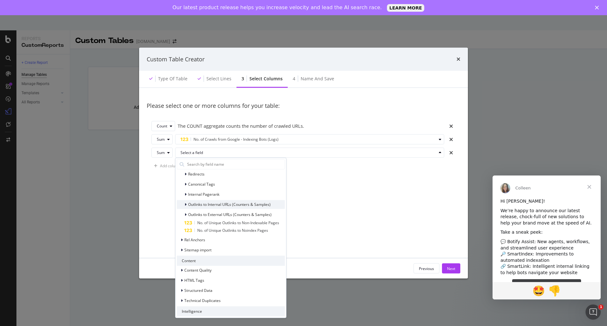
scroll to position [151, 0]
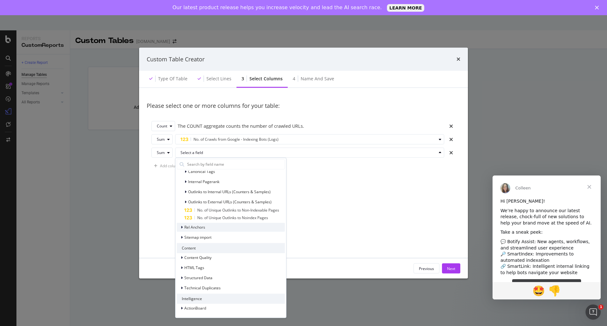
click at [205, 226] on div "Rel Anchors" at bounding box center [231, 227] width 108 height 9
click at [206, 226] on div "Rel Anchors" at bounding box center [231, 227] width 108 height 9
click at [211, 236] on span "Sitemap import" at bounding box center [197, 236] width 27 height 5
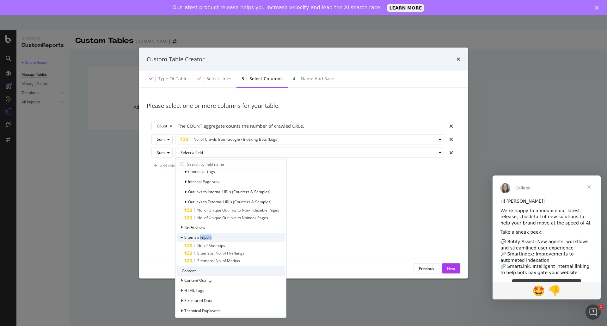
click at [211, 236] on span "Sitemap import" at bounding box center [197, 236] width 27 height 5
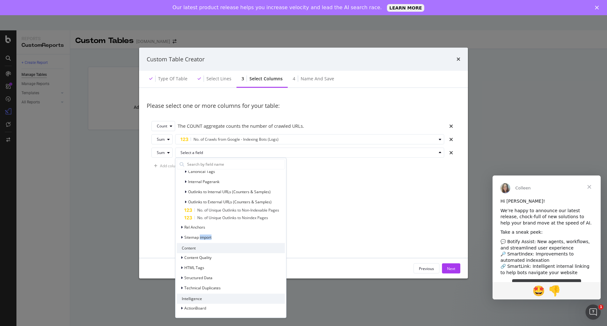
click at [211, 233] on div "Sitemap import" at bounding box center [231, 237] width 108 height 9
click at [214, 238] on div "Sitemap import" at bounding box center [231, 237] width 108 height 9
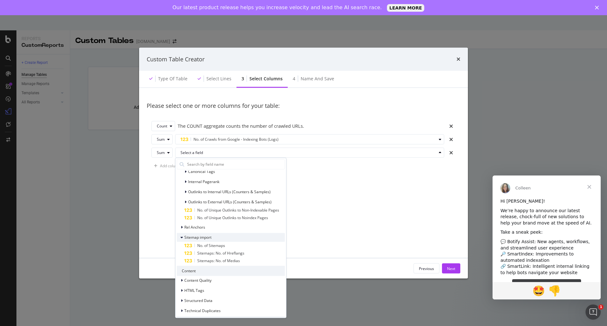
click at [216, 238] on div "Sitemap import" at bounding box center [231, 237] width 108 height 9
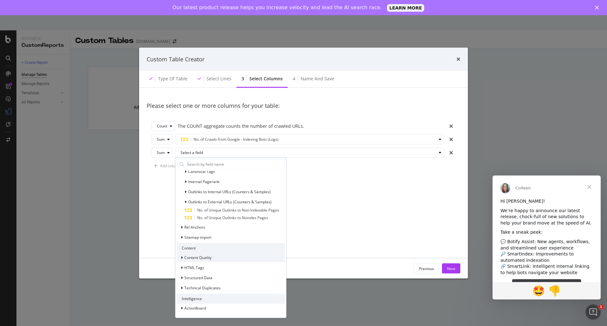
click at [214, 258] on div "Content Quality" at bounding box center [231, 257] width 108 height 9
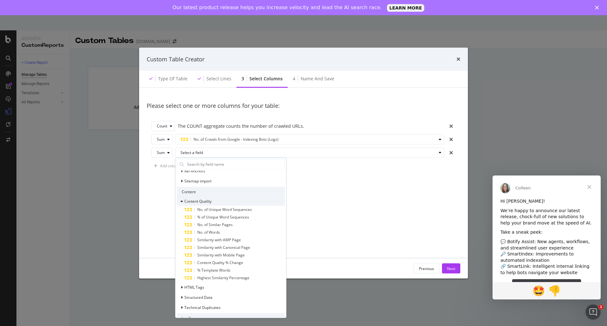
scroll to position [215, 0]
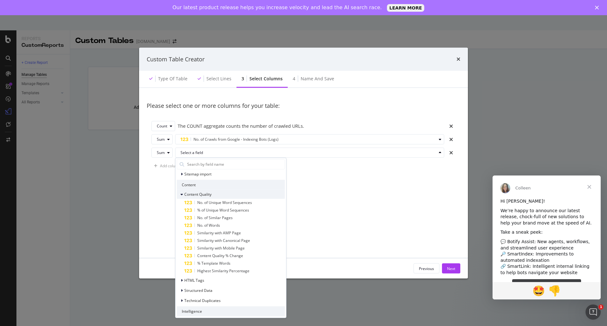
click at [217, 192] on div "Content Quality" at bounding box center [231, 194] width 108 height 9
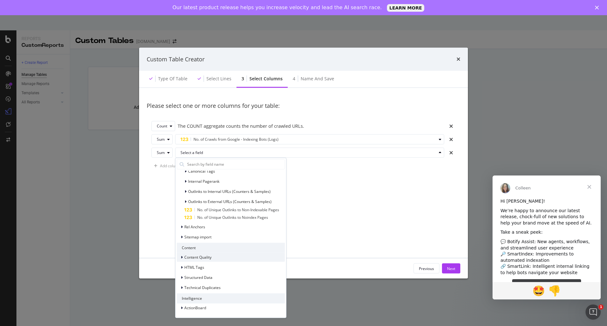
scroll to position [152, 0]
click at [217, 201] on span "Outlinks to External URLs (Counters & Samples)" at bounding box center [229, 201] width 83 height 5
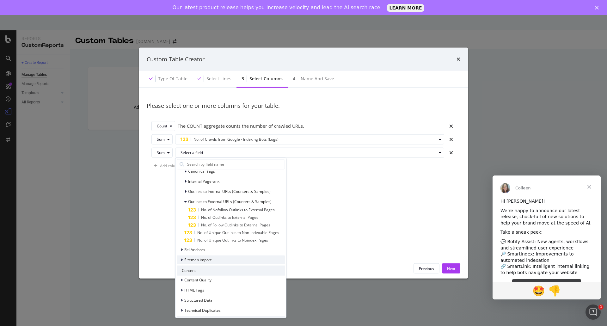
scroll to position [174, 0]
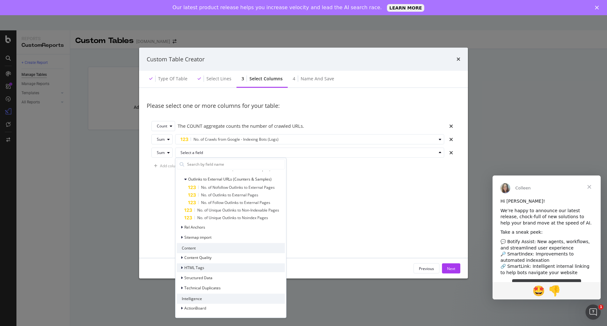
click at [212, 268] on div "HTML Tags" at bounding box center [231, 267] width 108 height 9
click at [210, 275] on div "Structured Data" at bounding box center [195, 278] width 36 height 6
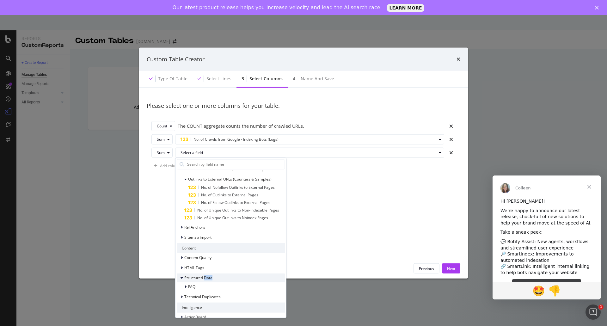
click at [210, 275] on div "Structured Data" at bounding box center [195, 278] width 36 height 6
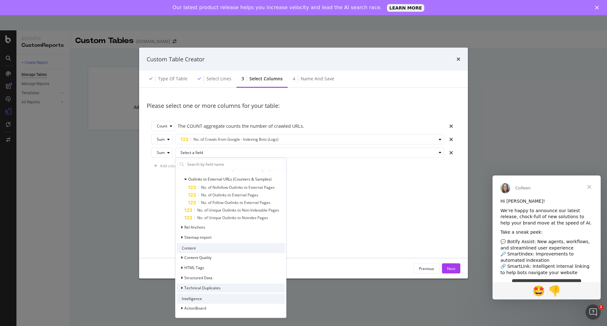
click at [209, 288] on span "Technical Duplicates" at bounding box center [202, 287] width 36 height 5
click at [210, 305] on div "ActionBoard" at bounding box center [231, 308] width 108 height 9
click at [210, 307] on div "ActionBoard" at bounding box center [231, 308] width 108 height 9
click at [210, 306] on div "ActionBoard" at bounding box center [231, 308] width 108 height 9
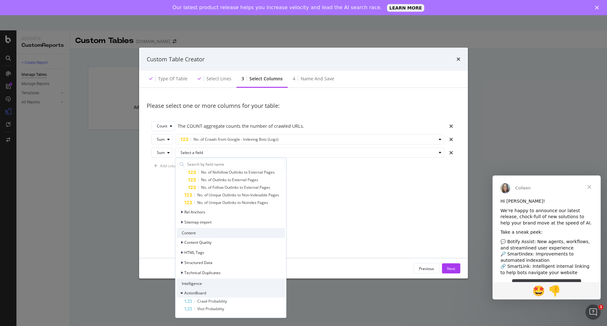
click at [211, 290] on div "ActionBoard" at bounding box center [231, 292] width 108 height 9
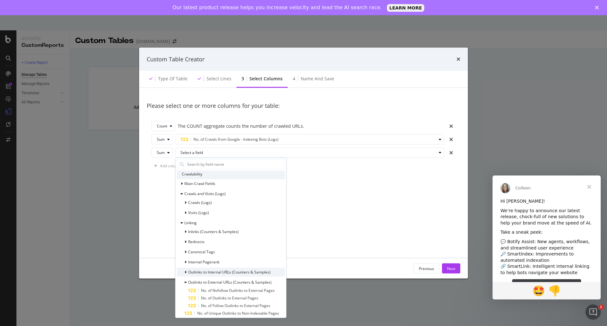
scroll to position [80, 0]
click at [212, 271] on span "Outlinks to External URLs (Counters & Samples)" at bounding box center [229, 273] width 83 height 5
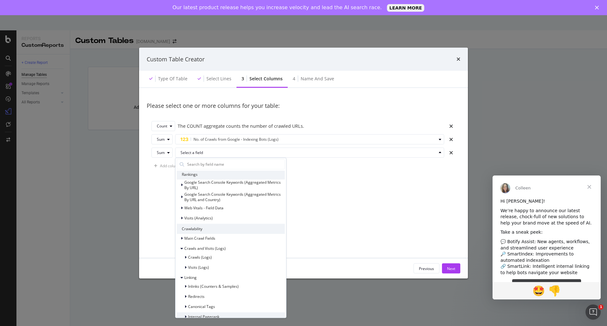
scroll to position [0, 0]
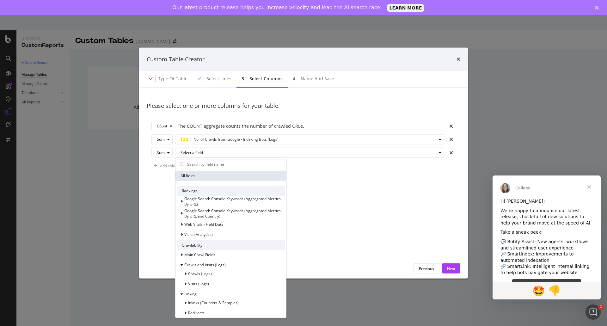
click at [335, 241] on div "Please select one or more columns for your table: Count The COUNT aggregate cou…" at bounding box center [303, 172] width 313 height 155
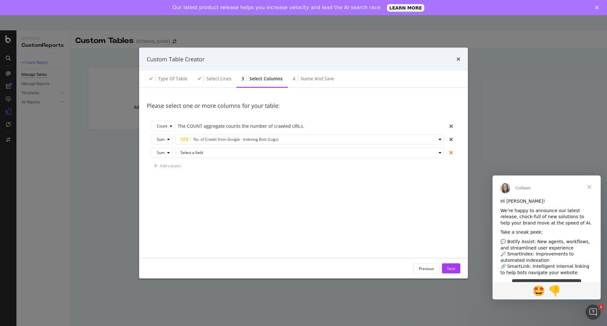
click at [450, 153] on icon "times" at bounding box center [451, 152] width 4 height 5
click at [216, 81] on div "Select lines" at bounding box center [218, 79] width 25 height 6
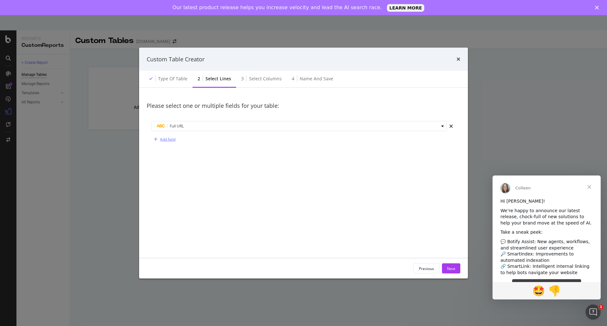
click at [169, 139] on div "Add field" at bounding box center [167, 138] width 15 height 5
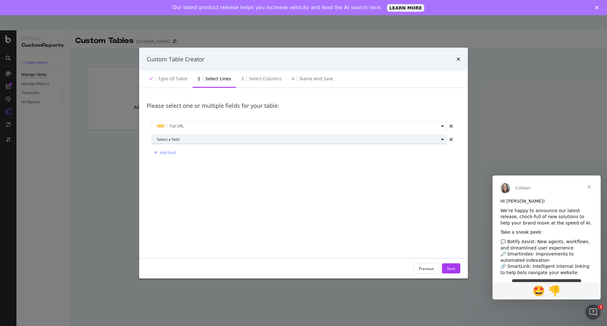
click at [180, 139] on div "Select a field" at bounding box center [298, 139] width 282 height 4
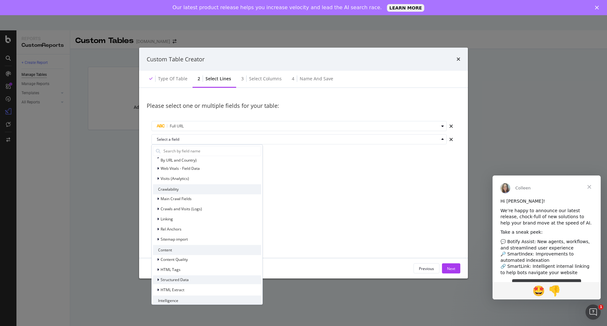
scroll to position [63, 0]
click at [186, 199] on span "Main Crawl Fields" at bounding box center [175, 198] width 31 height 5
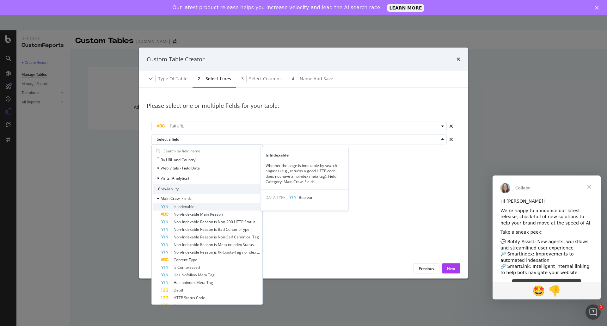
click at [190, 207] on span "Is Indexable" at bounding box center [183, 206] width 21 height 5
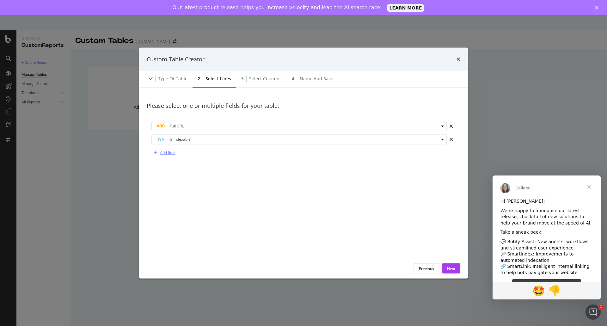
click at [168, 153] on div "Add field" at bounding box center [167, 152] width 15 height 5
click at [172, 154] on div "Select a field" at bounding box center [301, 152] width 289 height 9
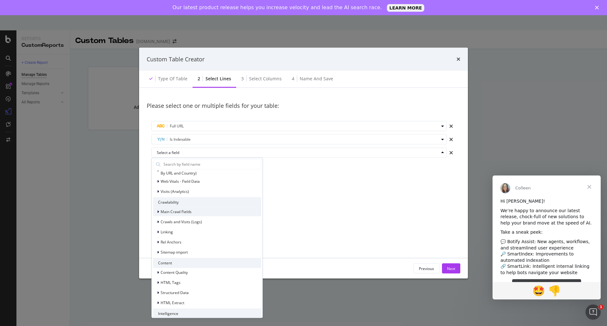
click at [188, 211] on span "Main Crawl Fields" at bounding box center [175, 211] width 31 height 5
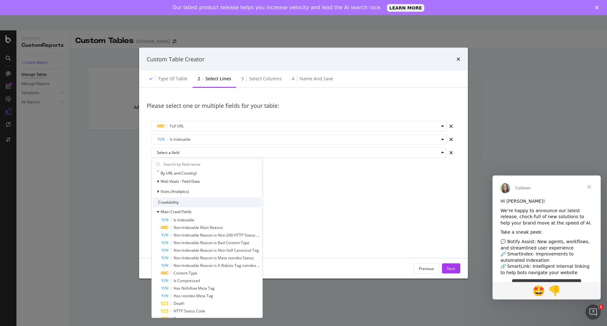
click at [183, 204] on div "Crawlability" at bounding box center [207, 202] width 108 height 10
click at [183, 212] on span "Main Crawl Fields" at bounding box center [175, 211] width 31 height 5
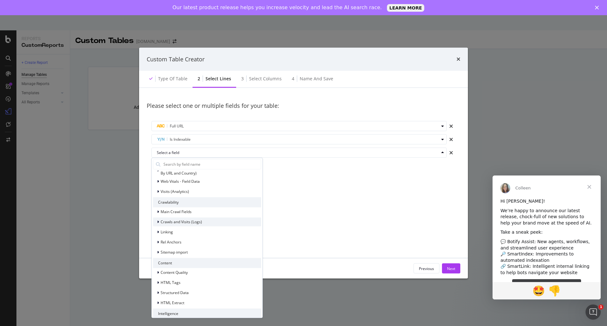
click at [183, 219] on div "Crawls and Visits (Logs)" at bounding box center [177, 222] width 49 height 6
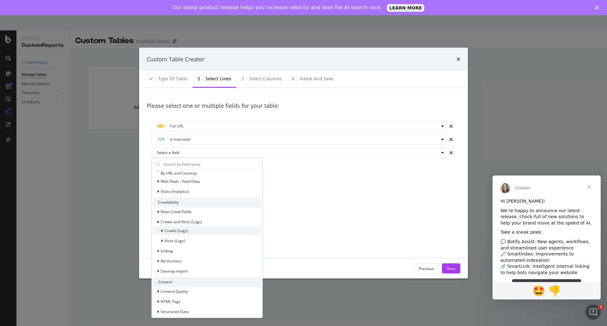
click at [183, 231] on span "Crawls (Logs)" at bounding box center [176, 230] width 24 height 5
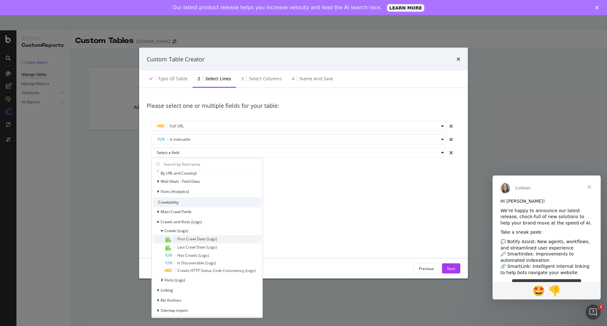
click at [186, 238] on span "First Crawl Date (Logs)" at bounding box center [197, 238] width 40 height 5
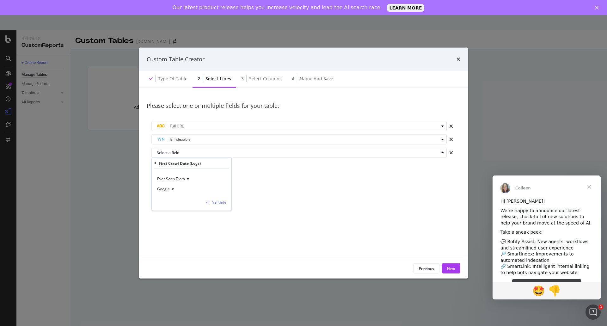
click at [177, 181] on span "Ever Seen From" at bounding box center [171, 178] width 28 height 5
click at [225, 172] on div "Ever Seen From Google Validate" at bounding box center [192, 189] width 80 height 42
click at [225, 203] on div "Validate" at bounding box center [219, 201] width 14 height 5
click at [172, 166] on div "Add field" at bounding box center [167, 165] width 15 height 5
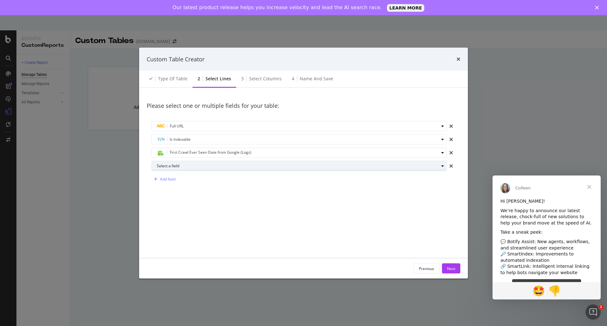
click at [173, 164] on div "Select a field" at bounding box center [298, 166] width 282 height 4
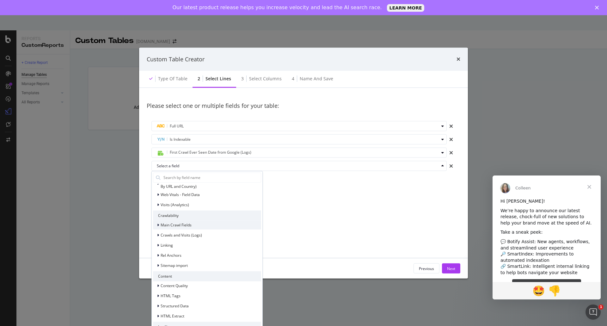
click at [186, 222] on div "Main Crawl Fields" at bounding box center [172, 225] width 39 height 6
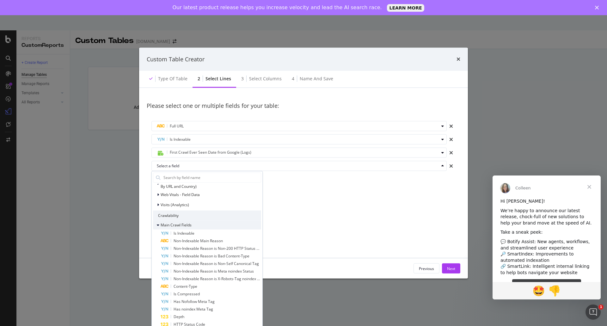
click at [180, 223] on span "Main Crawl Fields" at bounding box center [175, 224] width 31 height 5
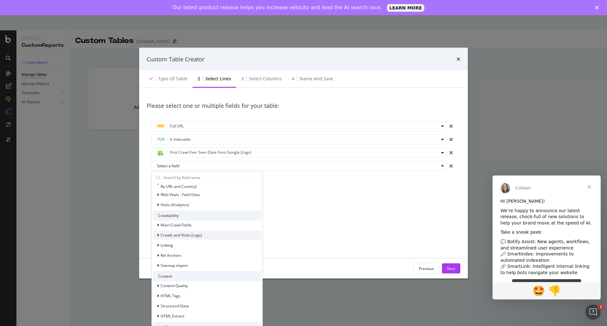
click at [182, 233] on span "Crawls and Visits (Logs)" at bounding box center [180, 234] width 41 height 5
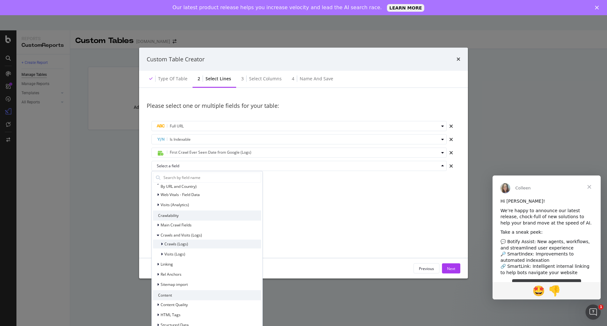
click at [181, 245] on span "Crawls (Logs)" at bounding box center [176, 243] width 24 height 5
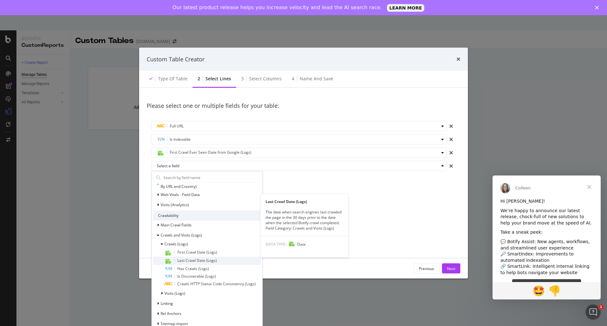
click at [193, 259] on span "Last Crawl Date (Logs)" at bounding box center [196, 259] width 39 height 5
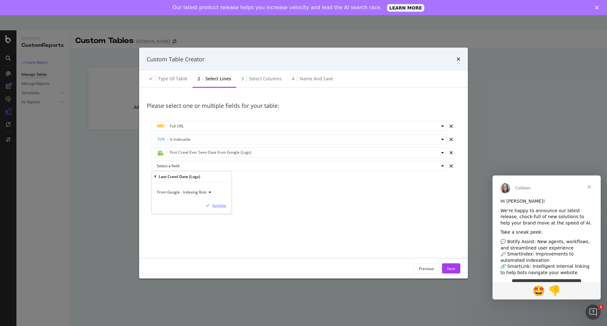
click at [219, 205] on div "Validate" at bounding box center [219, 205] width 14 height 5
click at [172, 180] on div "Add field" at bounding box center [167, 178] width 15 height 5
click at [185, 164] on span "Last Crawl - Indexing Bots Date from Google (Logs)" at bounding box center [214, 165] width 89 height 5
click at [299, 230] on div "Please select one or multiple fields for your table: Full URL Is Indexable Firs…" at bounding box center [303, 172] width 313 height 155
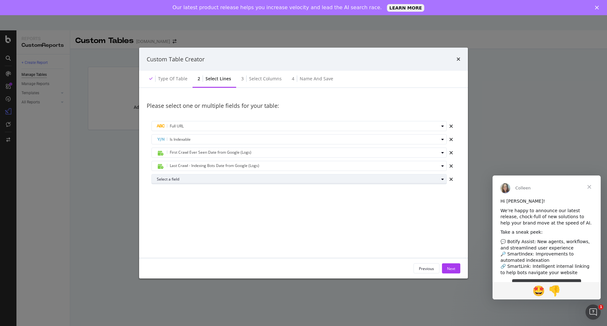
click at [434, 183] on div "Select a field" at bounding box center [301, 179] width 289 height 9
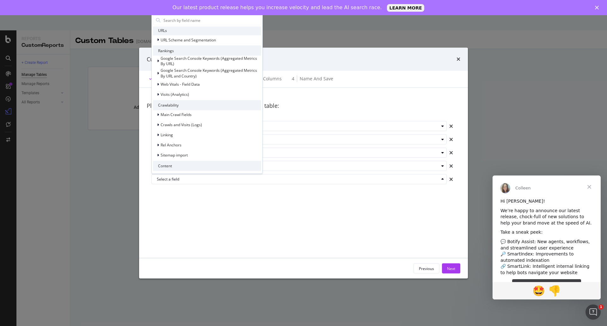
scroll to position [15, 0]
click at [197, 115] on div "Main Crawl Fields" at bounding box center [207, 115] width 108 height 9
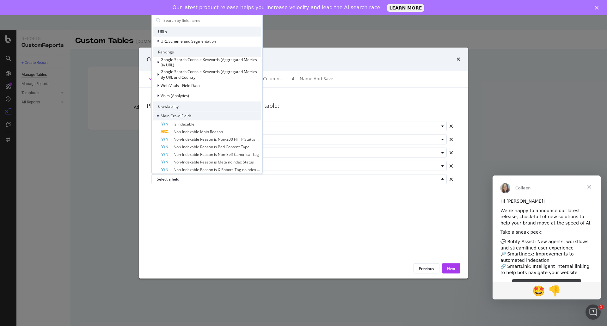
click at [197, 115] on div "Main Crawl Fields" at bounding box center [207, 115] width 108 height 9
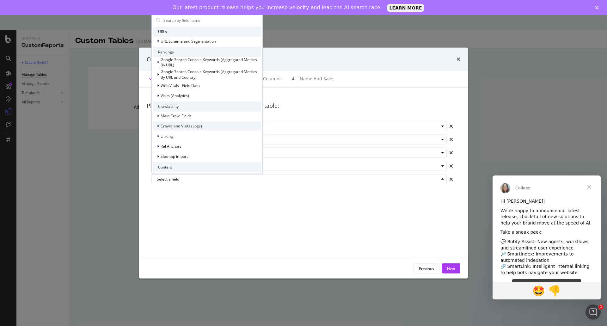
click at [197, 125] on span "Crawls and Visits (Logs)" at bounding box center [180, 125] width 41 height 5
click at [197, 115] on div "Main Crawl Fields" at bounding box center [207, 115] width 108 height 9
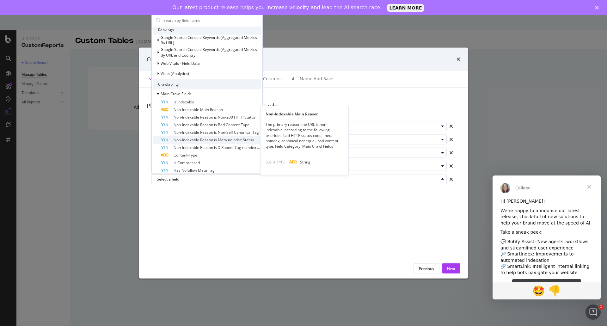
scroll to position [47, 0]
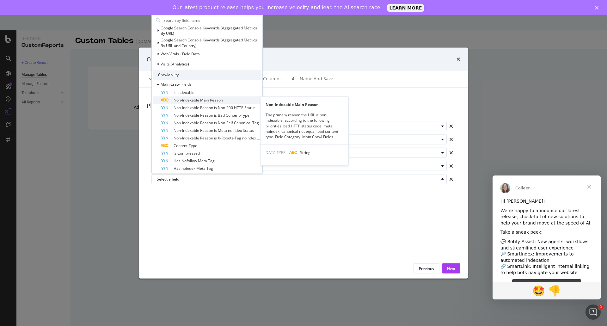
click at [205, 102] on span "Non-Indexable Main Reason" at bounding box center [197, 99] width 49 height 5
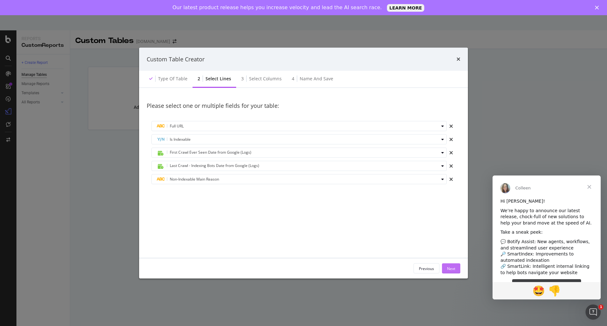
click at [448, 270] on div "Next" at bounding box center [451, 267] width 8 height 5
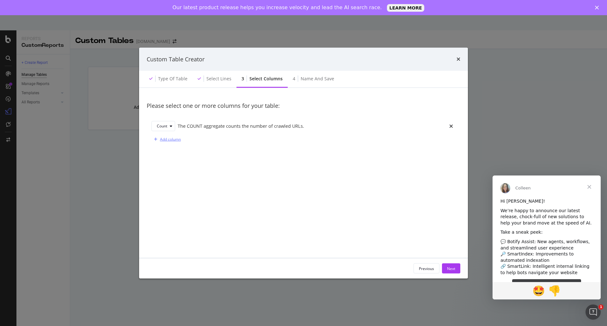
click at [175, 138] on div "Add column" at bounding box center [170, 138] width 21 height 5
click at [168, 139] on icon "modal" at bounding box center [168, 139] width 3 height 4
click at [234, 196] on div "Please select one or more columns for your table: Count The COUNT aggregate cou…" at bounding box center [303, 172] width 313 height 155
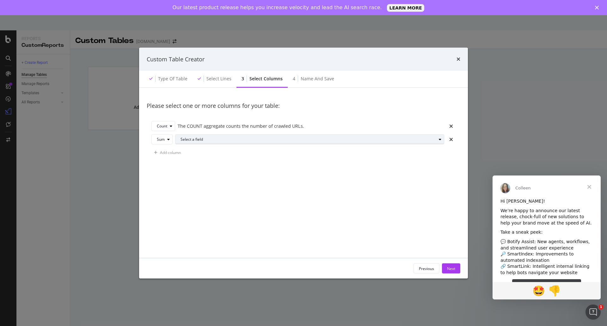
click at [218, 142] on div "Select a field" at bounding box center [311, 139] width 263 height 9
click at [163, 188] on div "Please select one or more columns for your table: Count The COUNT aggregate cou…" at bounding box center [303, 172] width 313 height 155
click at [196, 139] on div "Select a field" at bounding box center [308, 139] width 256 height 4
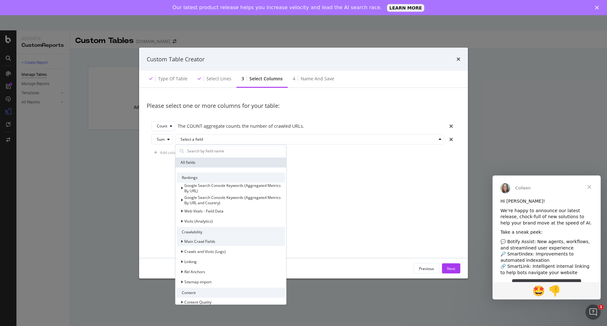
click at [211, 241] on span "Main Crawl Fields" at bounding box center [199, 241] width 31 height 5
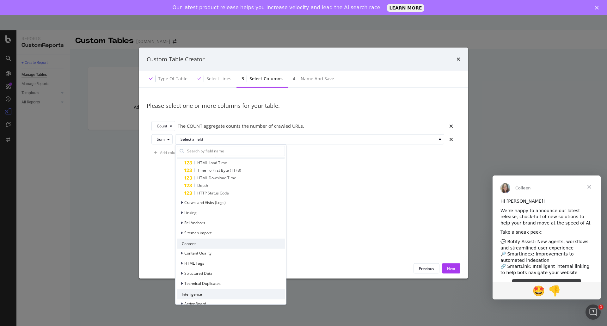
scroll to position [95, 0]
click at [193, 249] on div "Content Quality" at bounding box center [231, 252] width 108 height 9
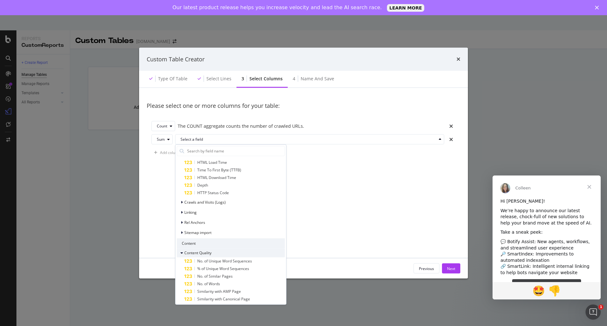
click at [195, 251] on span "Content Quality" at bounding box center [197, 252] width 27 height 5
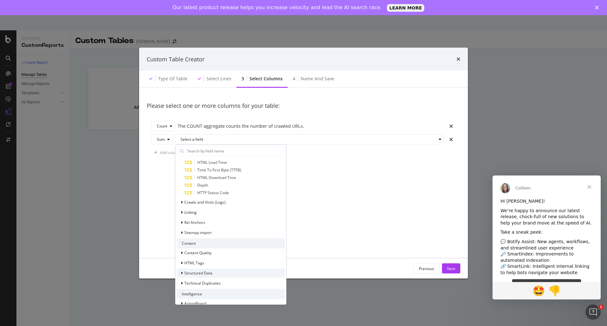
click at [204, 271] on span "Structured Data" at bounding box center [198, 272] width 28 height 5
click at [203, 253] on span "Content Quality" at bounding box center [197, 252] width 27 height 5
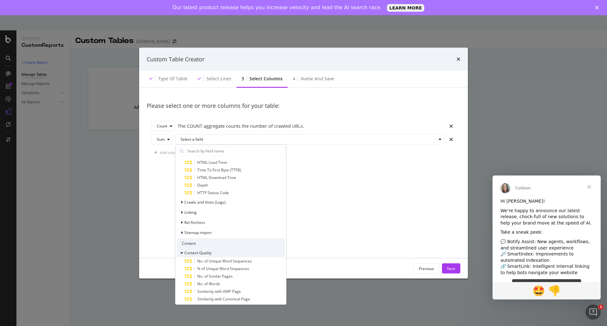
click at [203, 253] on span "Content Quality" at bounding box center [197, 252] width 27 height 5
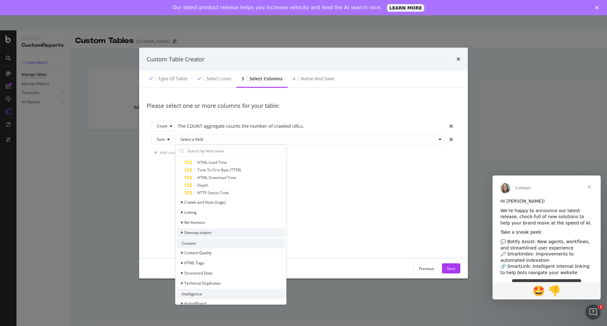
click at [201, 233] on span "Sitemap import" at bounding box center [197, 232] width 27 height 5
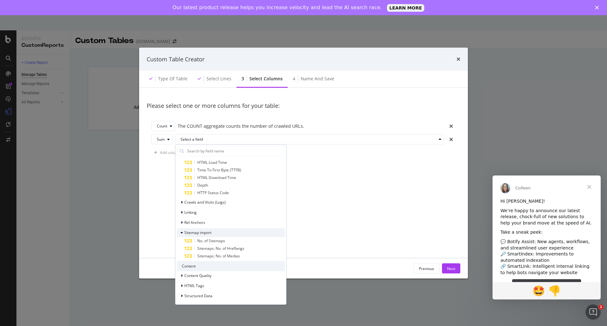
click at [201, 233] on span "Sitemap import" at bounding box center [197, 232] width 27 height 5
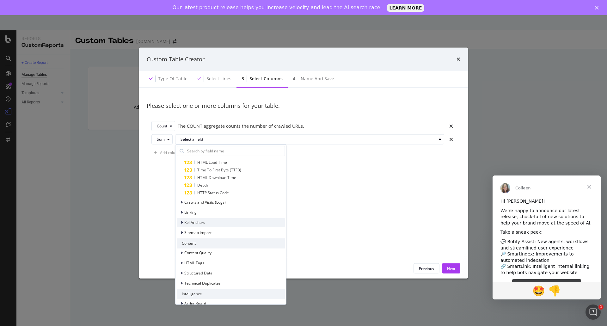
click at [203, 226] on div "Rel Anchors" at bounding box center [231, 222] width 108 height 9
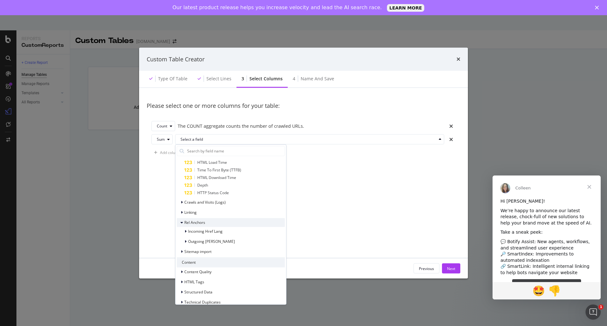
click at [204, 224] on span "Rel Anchors" at bounding box center [194, 222] width 21 height 5
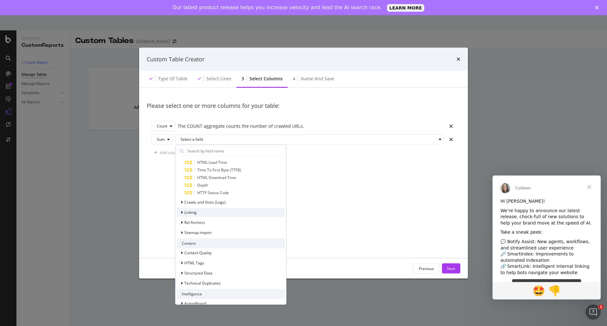
click at [205, 215] on div "Linking" at bounding box center [231, 212] width 108 height 9
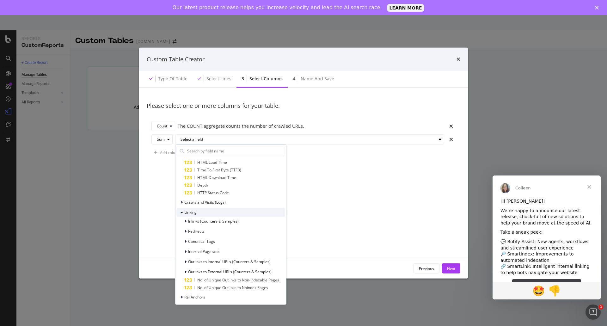
click at [205, 215] on div "Linking" at bounding box center [231, 212] width 108 height 9
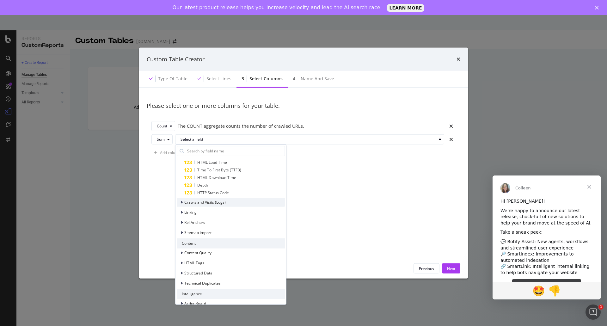
click at [207, 203] on span "Crawls and Visits (Logs)" at bounding box center [204, 201] width 41 height 5
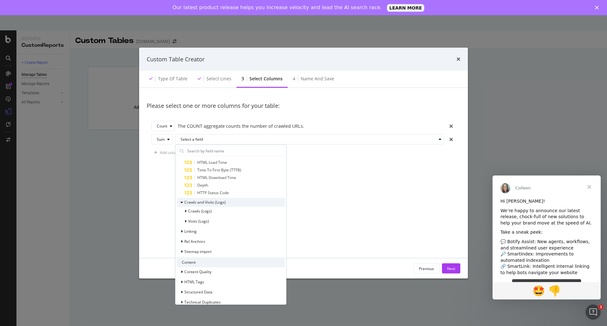
click at [207, 203] on span "Crawls and Visits (Logs)" at bounding box center [204, 201] width 41 height 5
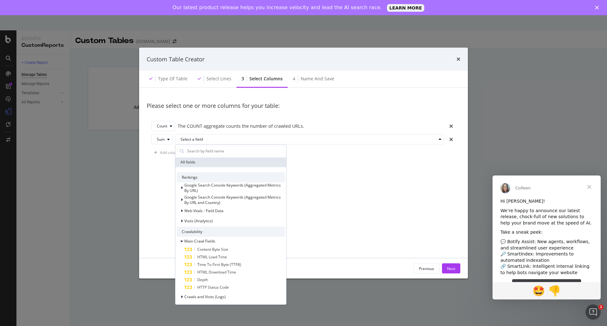
scroll to position [0, 0]
click at [241, 239] on div "Main Crawl Fields" at bounding box center [231, 241] width 108 height 9
click at [220, 241] on div "Main Crawl Fields" at bounding box center [231, 241] width 108 height 9
click at [222, 241] on div "Main Crawl Fields" at bounding box center [231, 241] width 108 height 9
click at [213, 212] on span "Web Vitals - Field Data" at bounding box center [203, 210] width 39 height 5
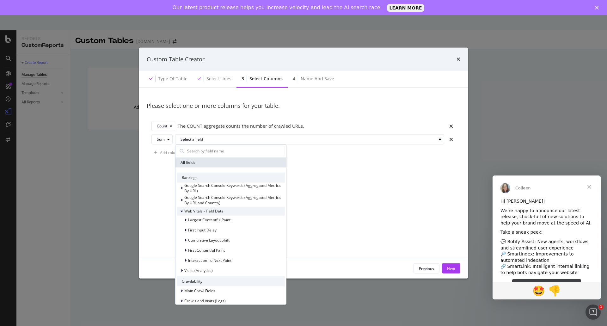
click at [213, 212] on span "Web Vitals - Field Data" at bounding box center [203, 210] width 39 height 5
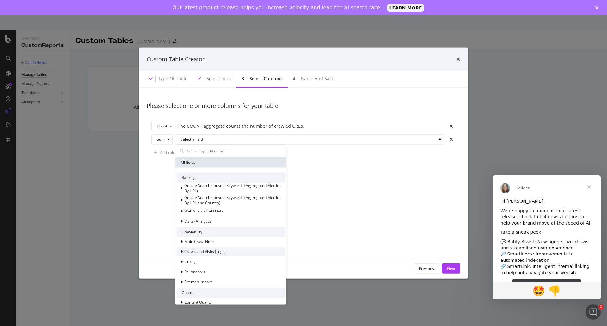
click at [212, 251] on span "Crawls and Visits (Logs)" at bounding box center [204, 251] width 41 height 5
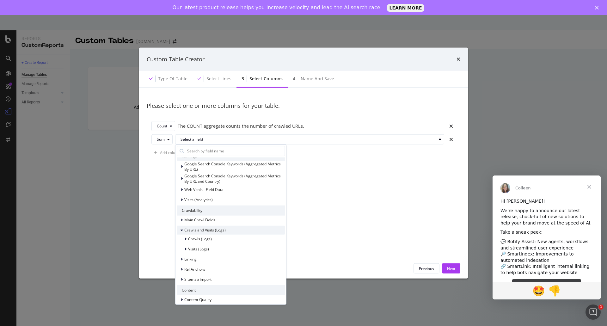
scroll to position [32, 0]
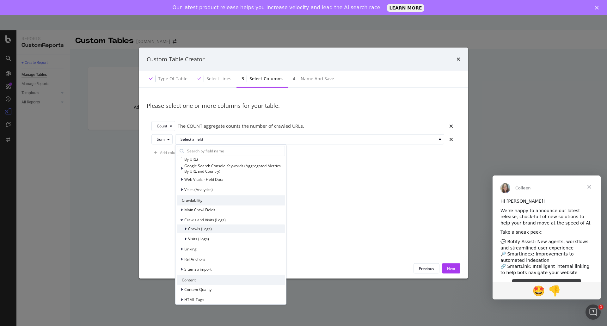
click at [205, 231] on span "Crawls (Logs)" at bounding box center [200, 228] width 24 height 5
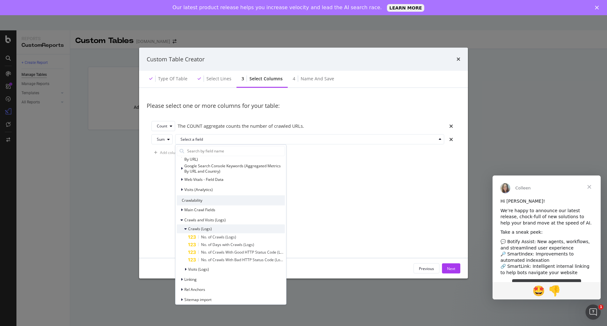
click at [221, 228] on div "Crawls (Logs)" at bounding box center [231, 228] width 108 height 9
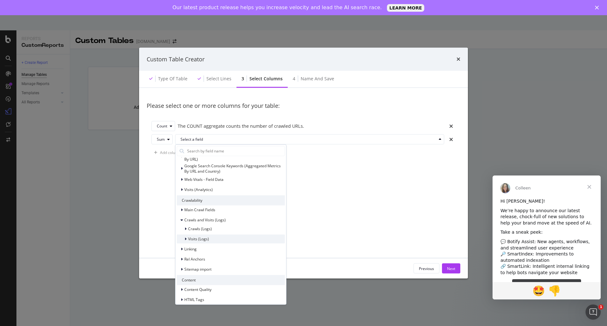
click at [220, 237] on div "Visits (Logs)" at bounding box center [231, 238] width 108 height 9
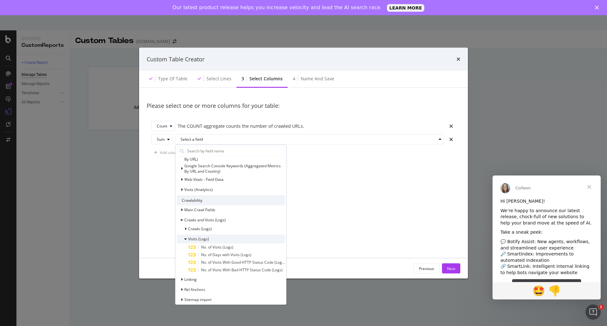
click at [226, 239] on div "Visits (Logs)" at bounding box center [231, 238] width 108 height 9
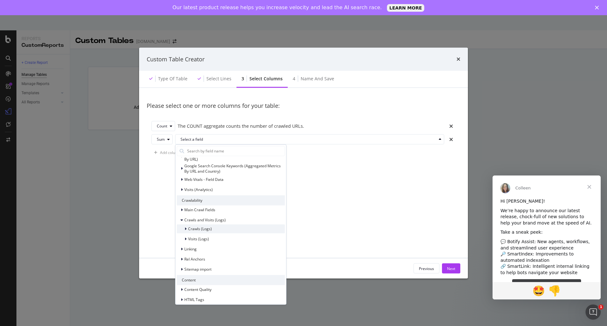
click at [222, 229] on div "Crawls (Logs)" at bounding box center [231, 228] width 108 height 9
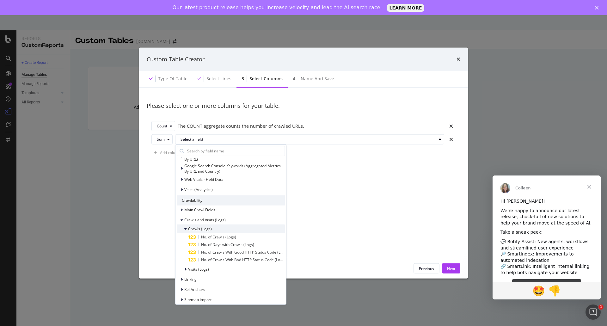
click at [222, 229] on div "Crawls (Logs)" at bounding box center [231, 228] width 108 height 9
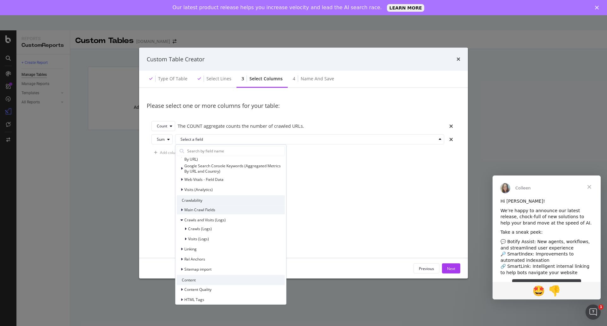
click at [219, 209] on div "Main Crawl Fields" at bounding box center [231, 209] width 108 height 9
click at [219, 210] on div "Main Crawl Fields" at bounding box center [231, 209] width 108 height 9
click at [219, 218] on span "Crawls and Visits (Logs)" at bounding box center [204, 219] width 41 height 5
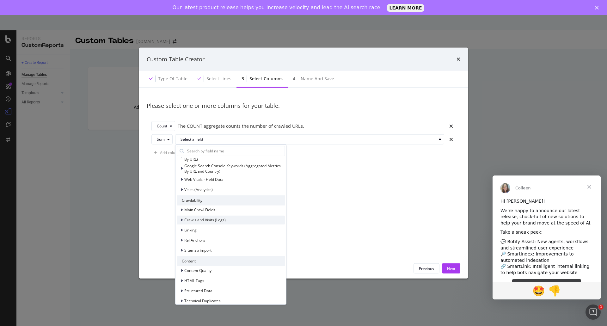
click at [219, 219] on span "Crawls and Visits (Logs)" at bounding box center [204, 219] width 41 height 5
click at [216, 227] on div "Crawls (Logs)" at bounding box center [231, 228] width 108 height 9
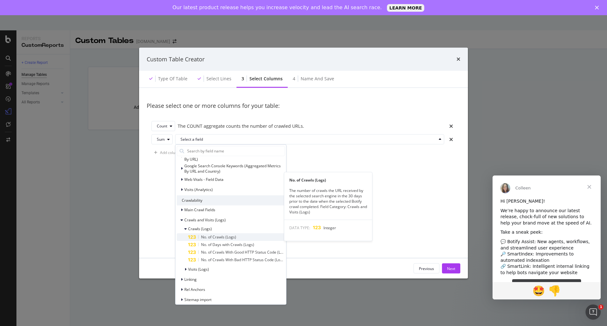
click at [246, 237] on div "No. of Crawls (Logs)" at bounding box center [236, 237] width 97 height 8
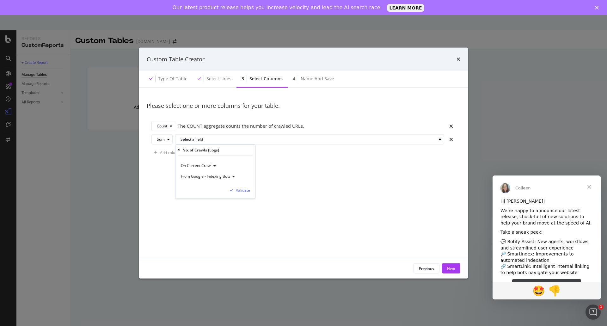
click at [246, 192] on div "Validate" at bounding box center [243, 189] width 14 height 5
click at [455, 270] on button "Next" at bounding box center [451, 268] width 18 height 10
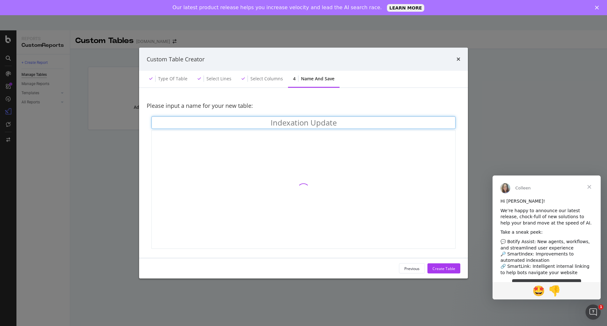
drag, startPoint x: 312, startPoint y: 124, endPoint x: 374, endPoint y: 128, distance: 61.4
click at [374, 128] on input "Indexation Update" at bounding box center [303, 122] width 304 height 13
type input "Indexation Tracking"
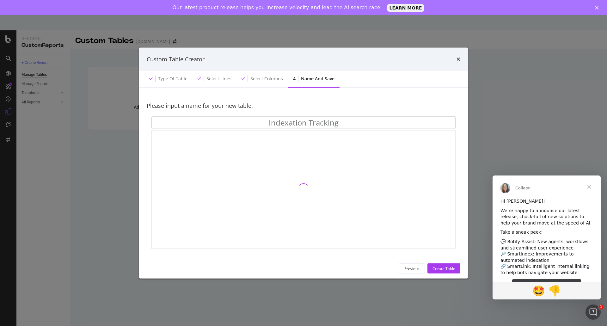
click at [440, 263] on div "Previous Create Table" at bounding box center [429, 268] width 61 height 10
click at [450, 267] on div "Create Table" at bounding box center [443, 267] width 23 height 5
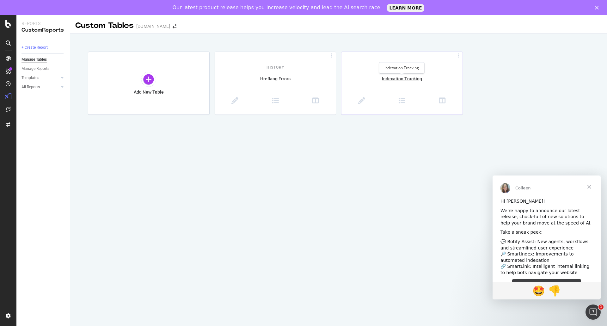
click at [420, 79] on div "Indexation Tracking" at bounding box center [401, 82] width 121 height 13
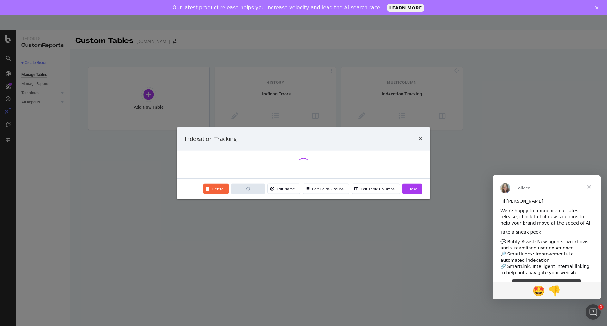
click at [422, 135] on div "Indexation Tracking" at bounding box center [303, 138] width 253 height 23
click at [421, 137] on icon "times" at bounding box center [420, 138] width 4 height 5
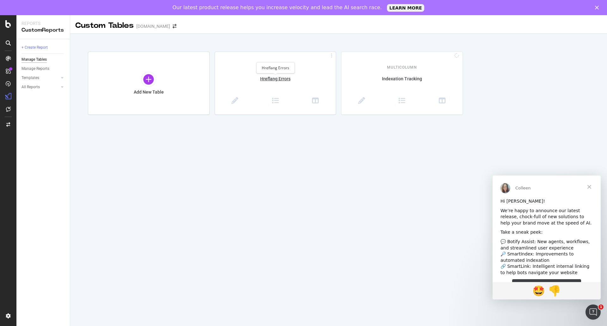
click at [288, 78] on div "Hreflang Errors" at bounding box center [275, 82] width 121 height 13
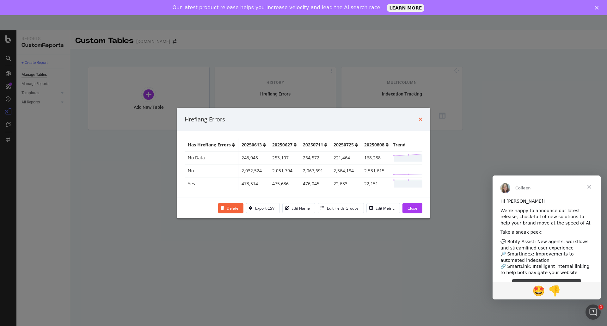
click at [421, 117] on icon "times" at bounding box center [420, 119] width 4 height 5
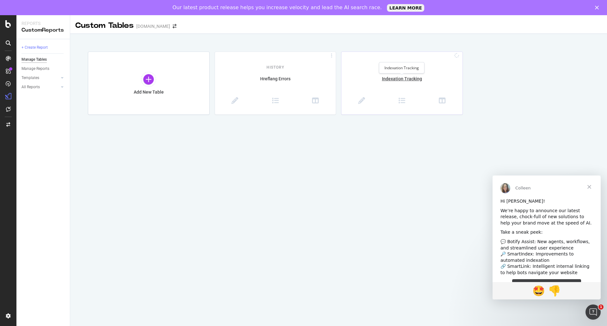
click at [410, 78] on div "Indexation Tracking" at bounding box center [401, 82] width 121 height 13
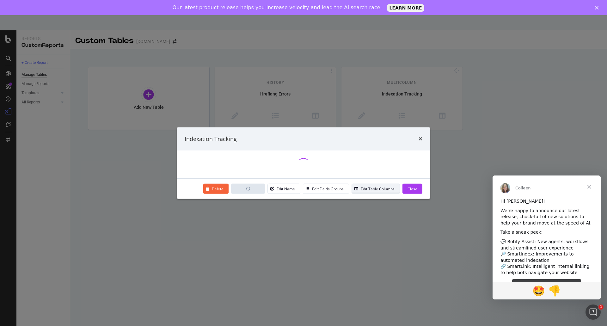
click at [384, 190] on div "Edit Table Columns" at bounding box center [377, 188] width 34 height 5
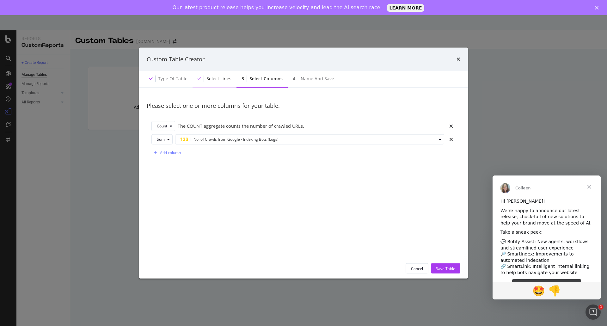
click at [214, 74] on div "Select lines" at bounding box center [214, 78] width 44 height 17
click at [215, 79] on div "Select lines" at bounding box center [218, 79] width 25 height 6
click at [225, 76] on div "Select lines" at bounding box center [218, 79] width 25 height 6
click at [223, 77] on div "Select lines" at bounding box center [218, 79] width 25 height 6
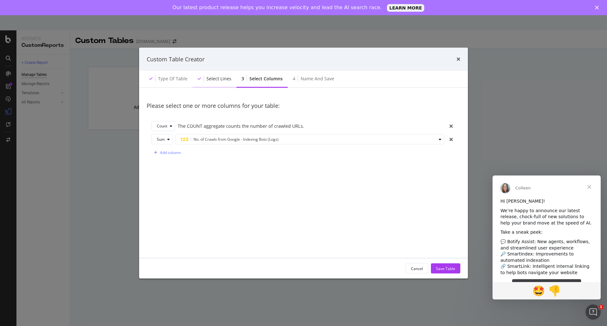
click at [221, 78] on div "Select lines" at bounding box center [218, 79] width 25 height 6
click at [422, 270] on div "Cancel" at bounding box center [417, 267] width 12 height 5
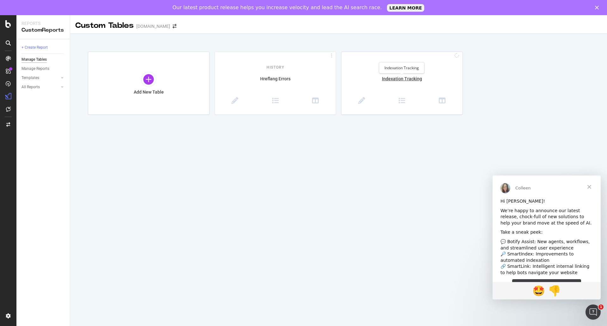
click at [400, 71] on div "Indexation Tracking" at bounding box center [401, 67] width 45 height 11
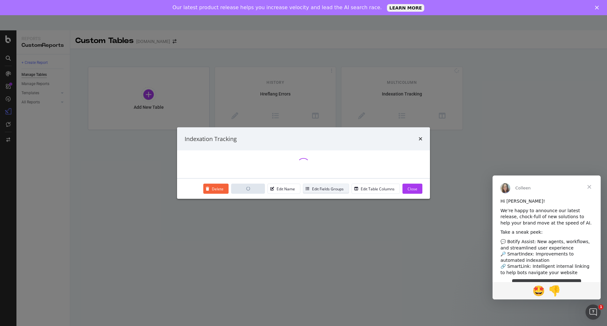
click at [343, 192] on div "Edit Fields Groups" at bounding box center [323, 188] width 40 height 9
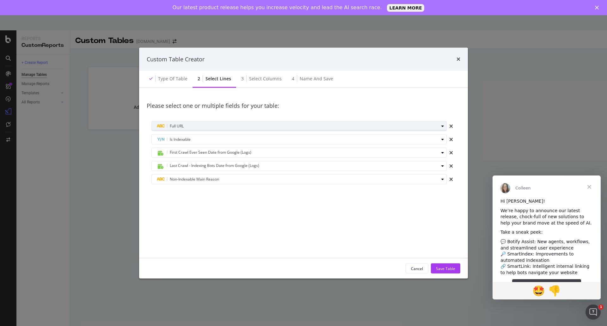
click at [346, 128] on div "Full URL" at bounding box center [298, 126] width 282 height 8
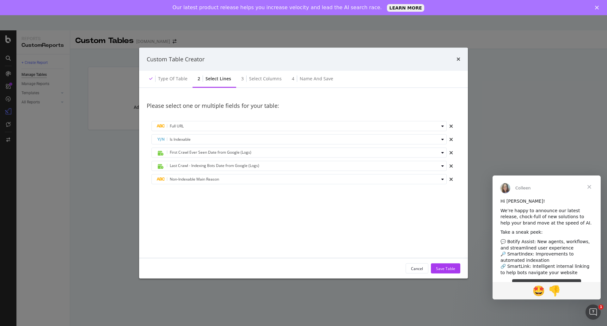
click at [368, 117] on div "Full URL Is Indexable First Crawl Ever Seen Date from Google (Logs) Last Crawl …" at bounding box center [303, 154] width 313 height 76
click at [457, 60] on icon "times" at bounding box center [458, 59] width 4 height 5
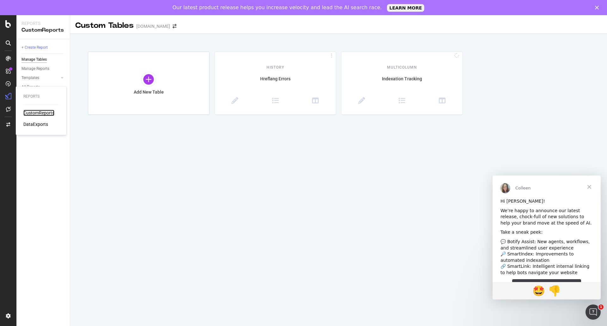
click at [47, 115] on div "CustomReports" at bounding box center [38, 113] width 31 height 6
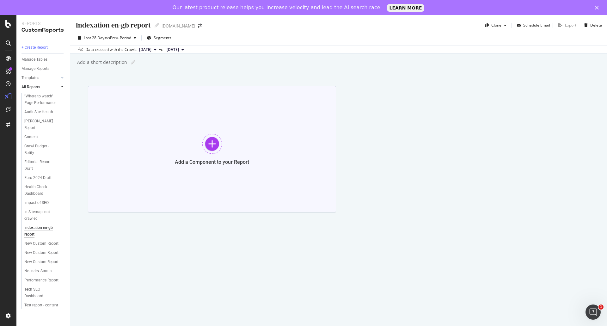
click at [204, 138] on div at bounding box center [212, 144] width 20 height 20
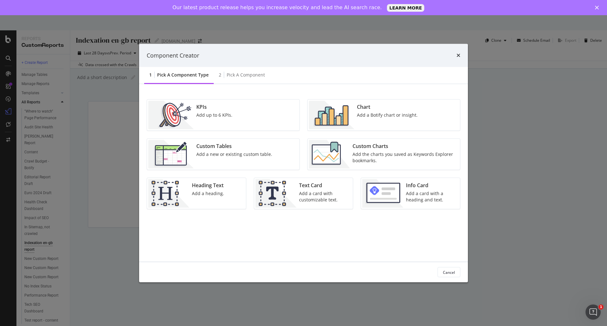
click at [221, 154] on div "Add a new or existing custom table." at bounding box center [234, 154] width 76 height 6
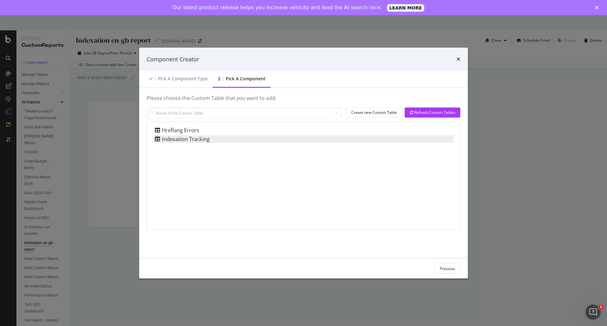
click at [183, 140] on div "Indexation Tracking" at bounding box center [181, 139] width 56 height 8
click at [446, 270] on div "Add Component" at bounding box center [440, 267] width 28 height 5
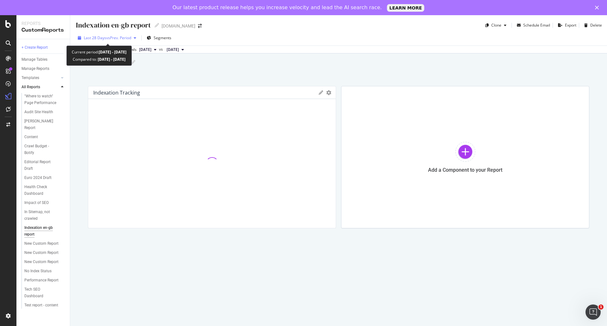
click at [131, 37] on span "vs Prev. Period" at bounding box center [118, 37] width 25 height 5
click at [275, 41] on div "Last 28 Days vs Prev. Period Segments" at bounding box center [338, 39] width 536 height 13
